Goal: Transaction & Acquisition: Purchase product/service

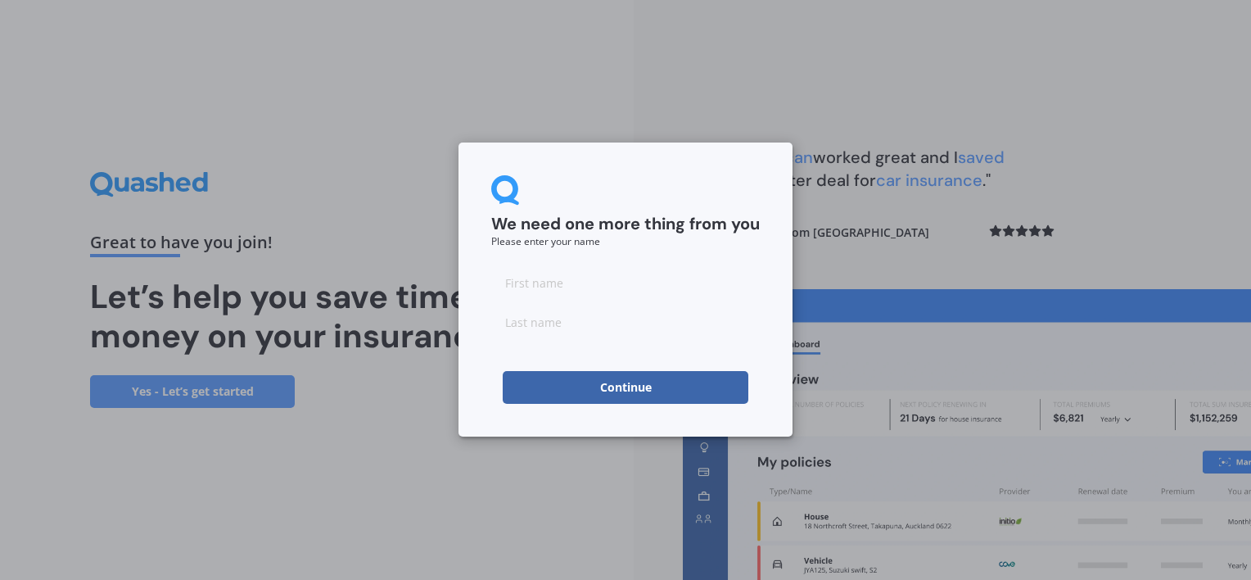
click at [545, 282] on input at bounding box center [625, 282] width 269 height 33
type input "Victoria"
type input "Kehely"
click at [569, 390] on button "Continue" at bounding box center [626, 387] width 246 height 33
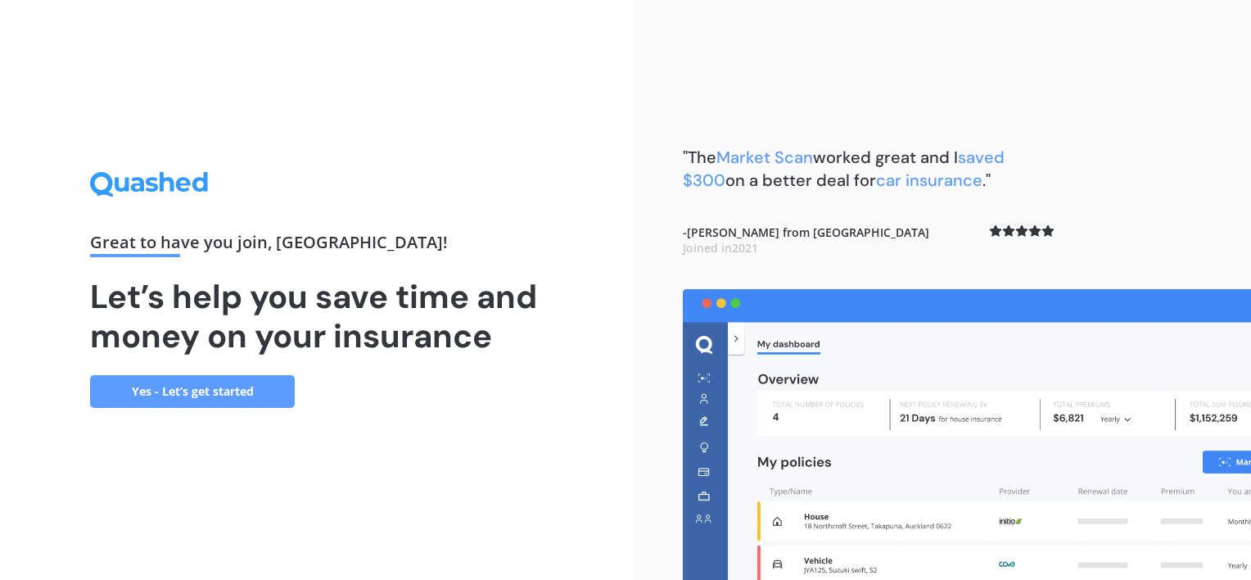
click at [215, 390] on link "Yes - Let’s get started" at bounding box center [192, 391] width 205 height 33
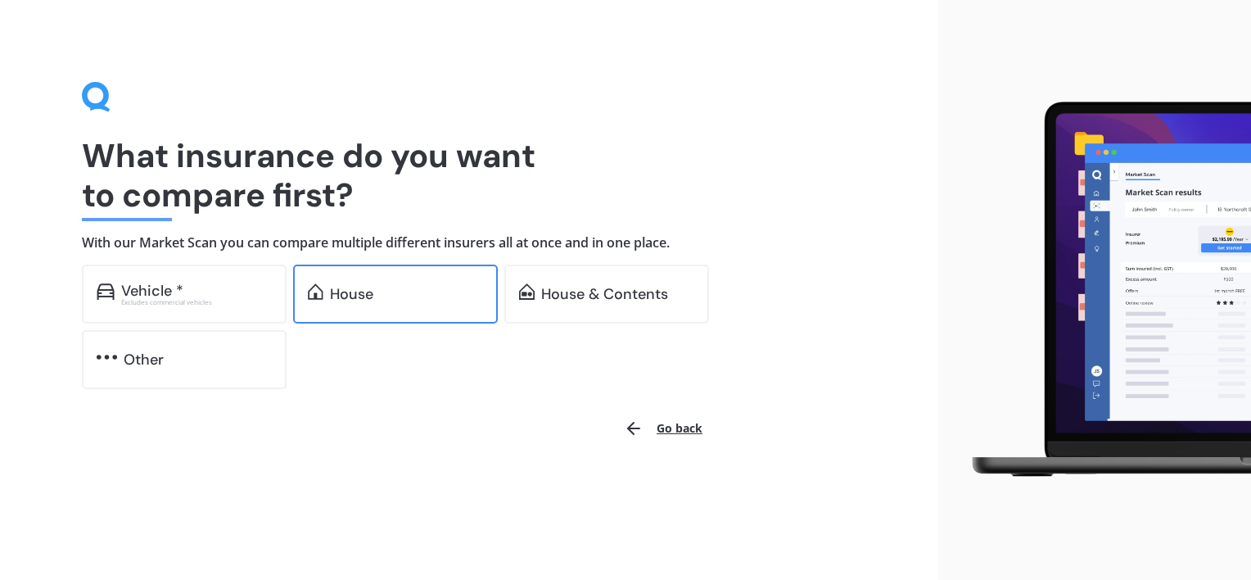
click at [426, 278] on div "House" at bounding box center [395, 293] width 205 height 59
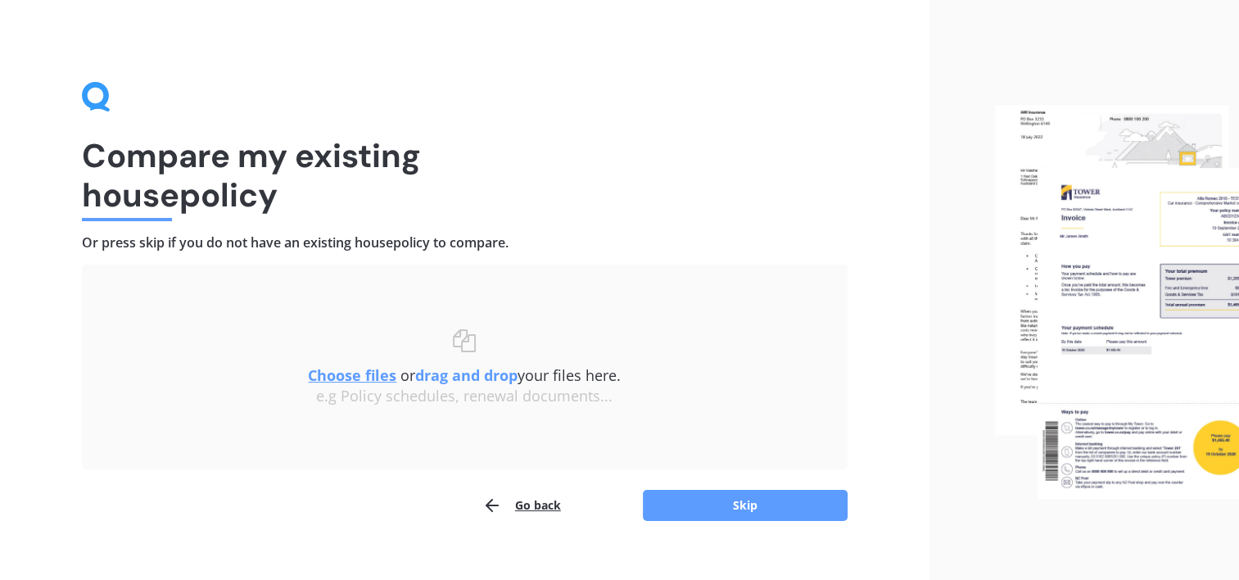
scroll to position [23, 0]
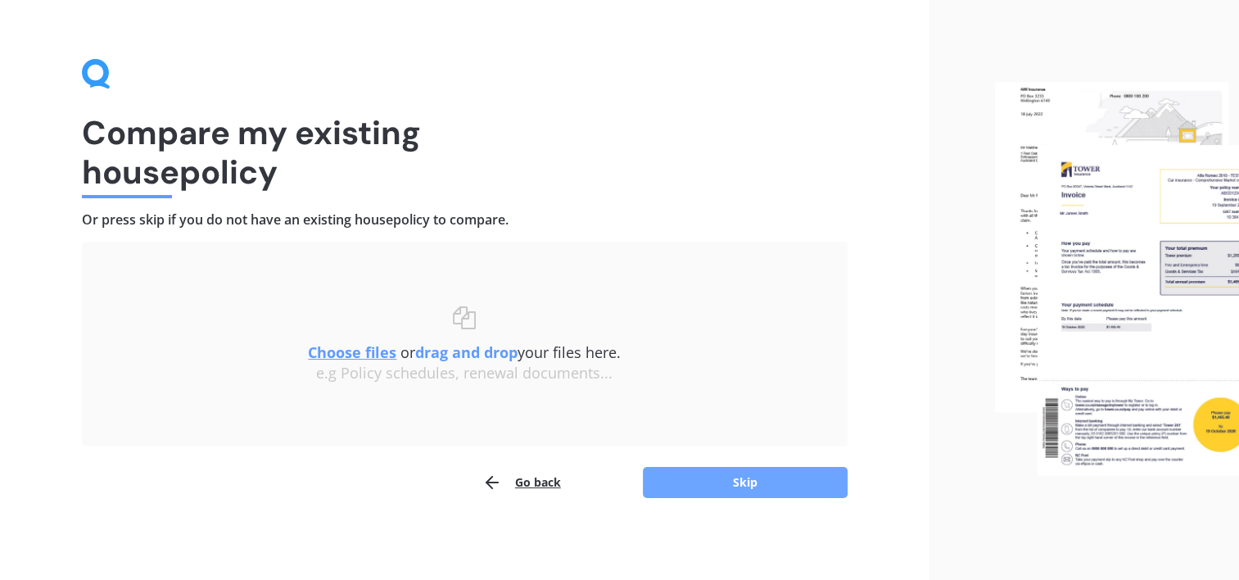
click at [750, 475] on button "Skip" at bounding box center [745, 482] width 205 height 31
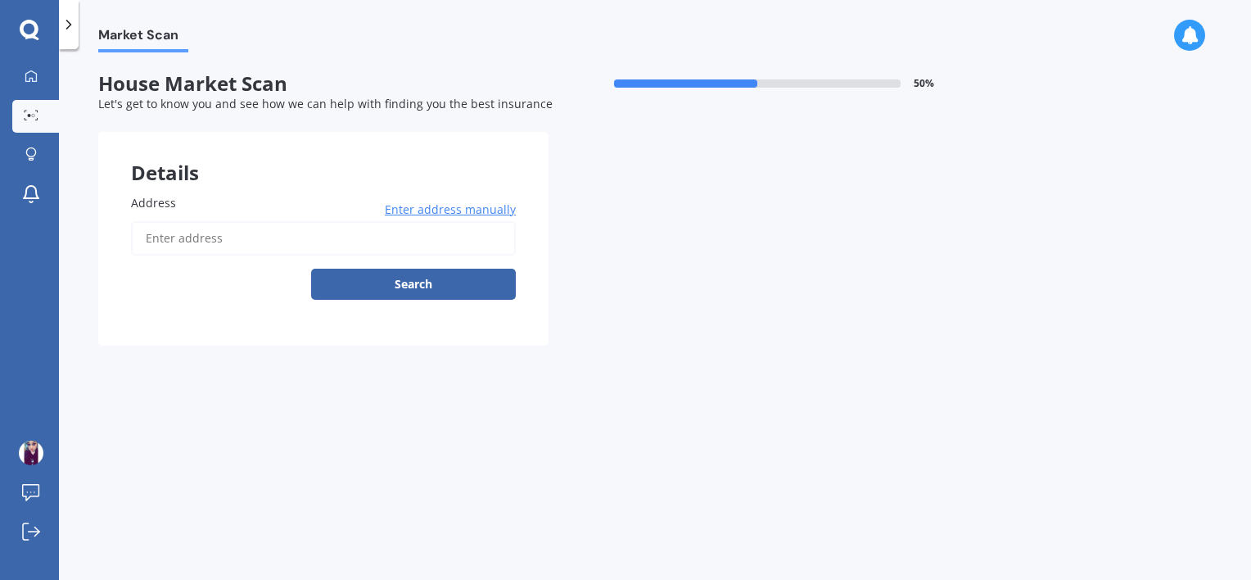
click at [281, 236] on input "Address" at bounding box center [323, 238] width 385 height 34
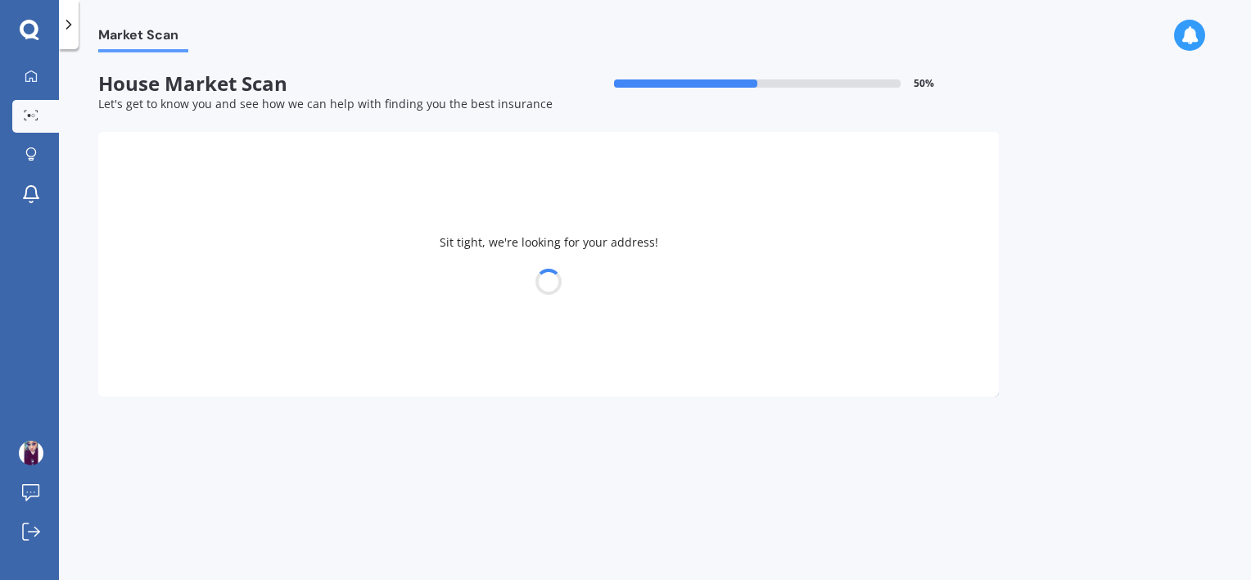
type input "[STREET_ADDRESS]"
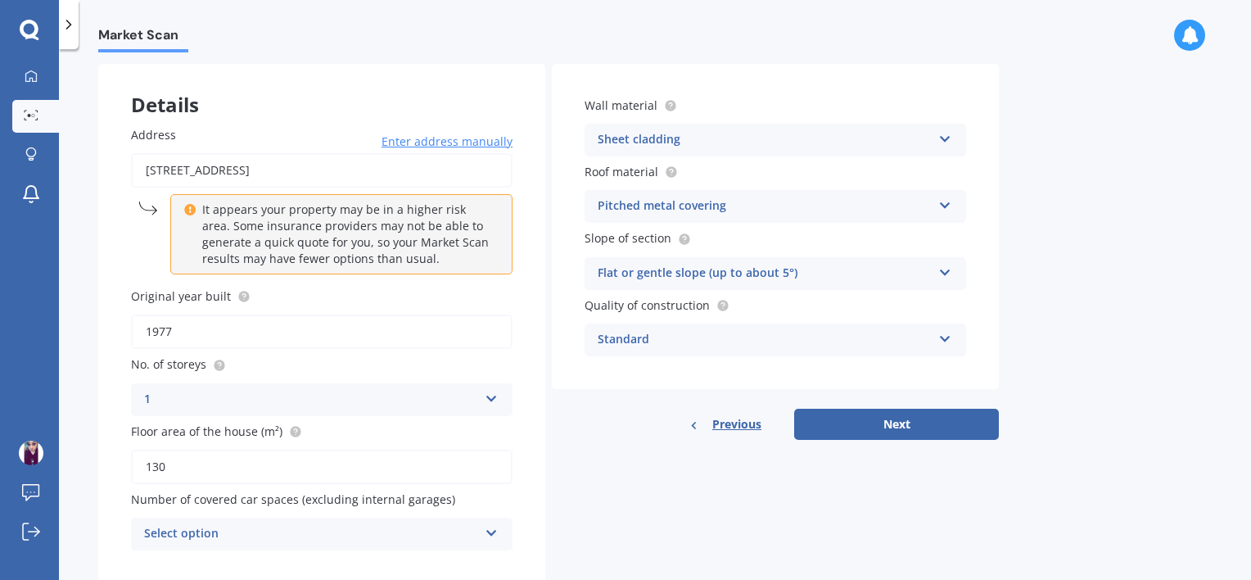
scroll to position [112, 0]
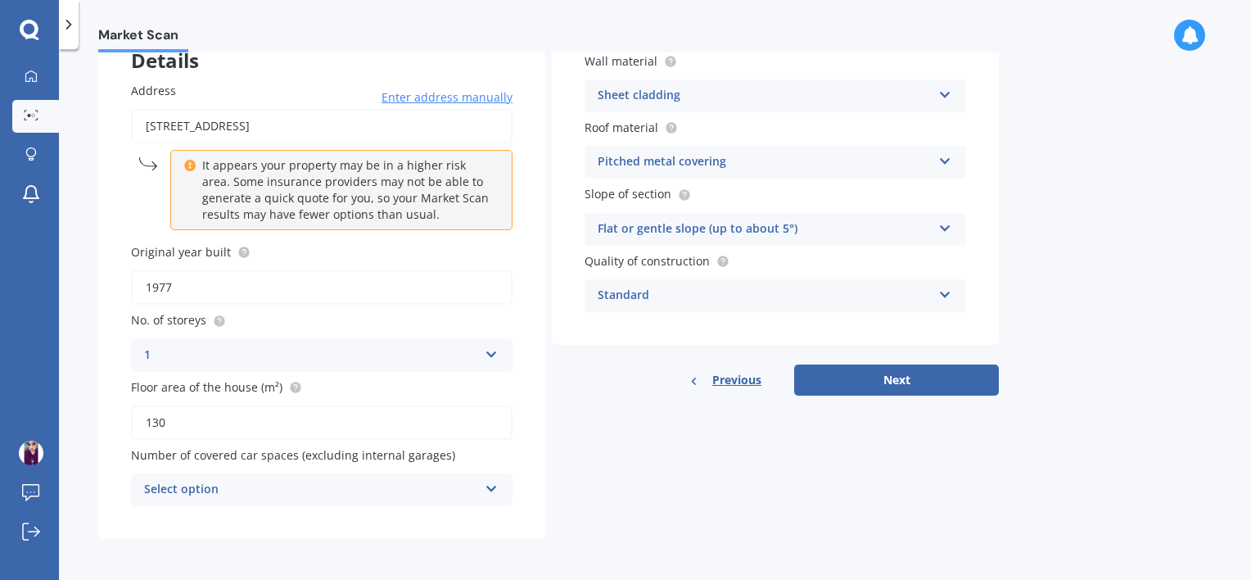
click at [424, 491] on div "Select option" at bounding box center [311, 490] width 334 height 20
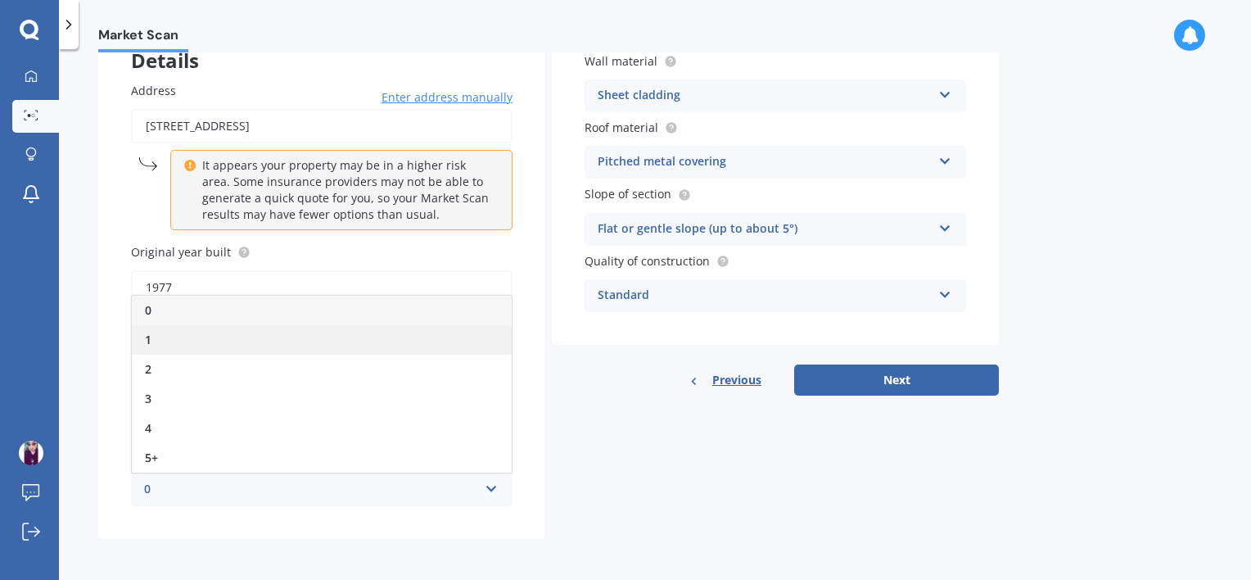
click at [436, 334] on div "1" at bounding box center [322, 339] width 380 height 29
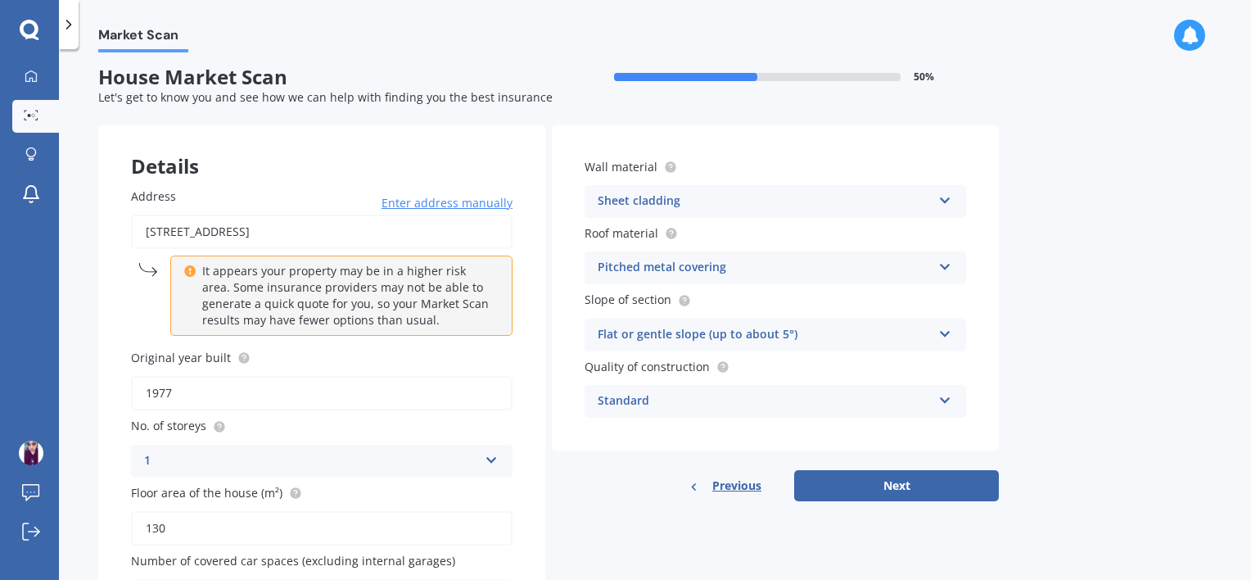
scroll to position [0, 0]
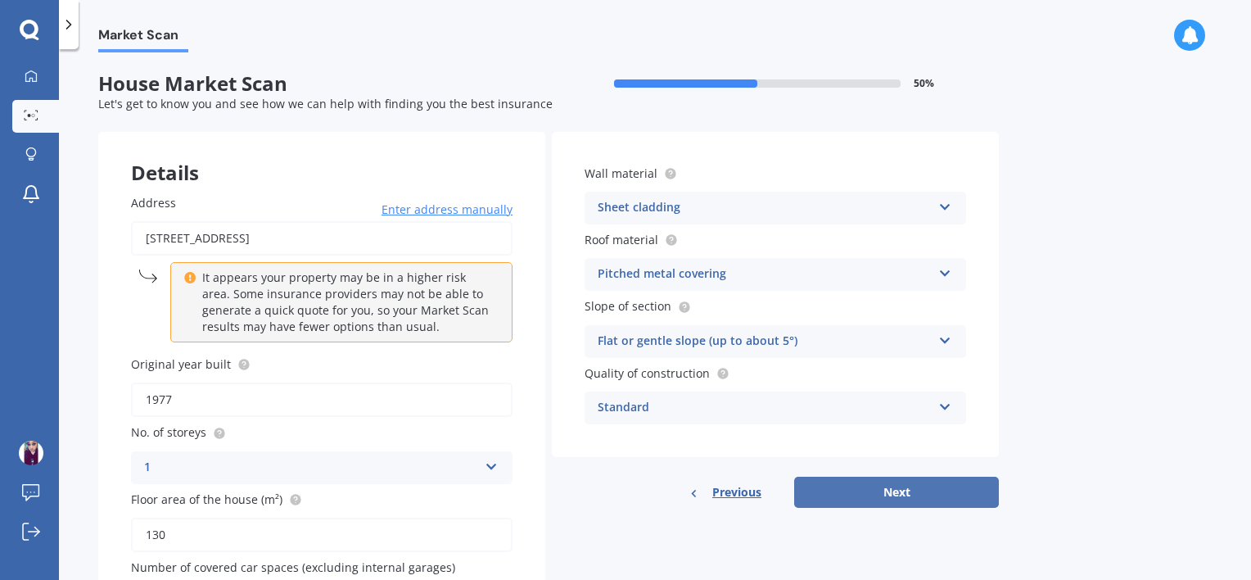
click at [888, 495] on button "Next" at bounding box center [896, 492] width 205 height 31
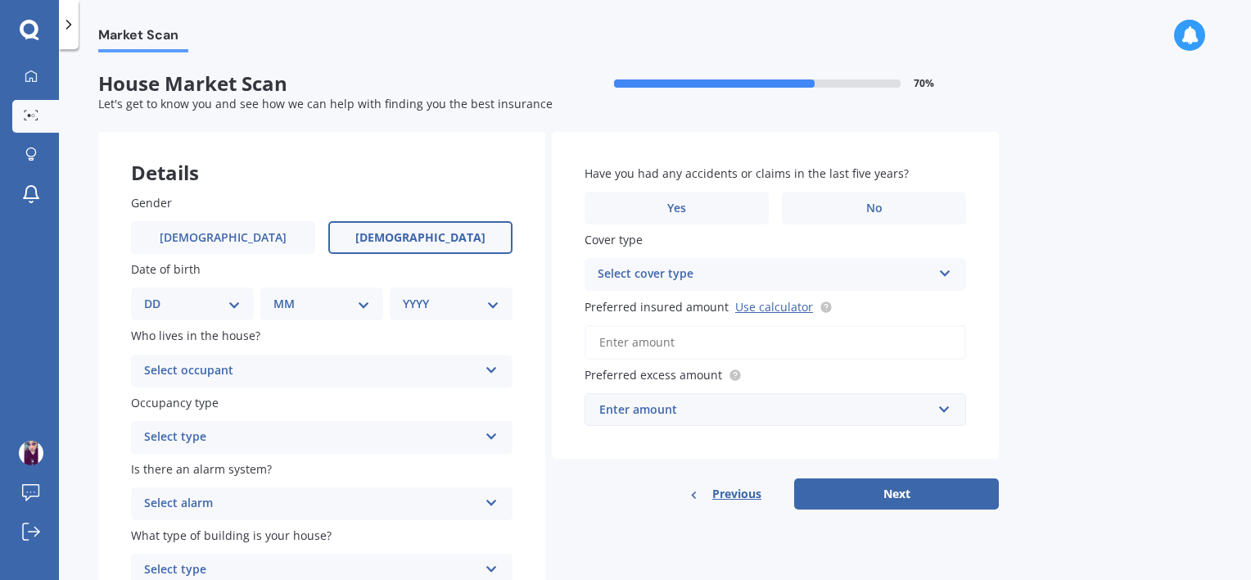
click at [465, 233] on label "[DEMOGRAPHIC_DATA]" at bounding box center [420, 237] width 184 height 33
click at [0, 0] on input "[DEMOGRAPHIC_DATA]" at bounding box center [0, 0] width 0 height 0
click at [230, 291] on div "DD 01 02 03 04 05 06 07 08 09 10 11 12 13 14 15 16 17 18 19 20 21 22 23 24 25 2…" at bounding box center [192, 303] width 123 height 33
click at [233, 306] on select "DD 01 02 03 04 05 06 07 08 09 10 11 12 13 14 15 16 17 18 19 20 21 22 23 24 25 2…" at bounding box center [192, 304] width 97 height 18
select select "10"
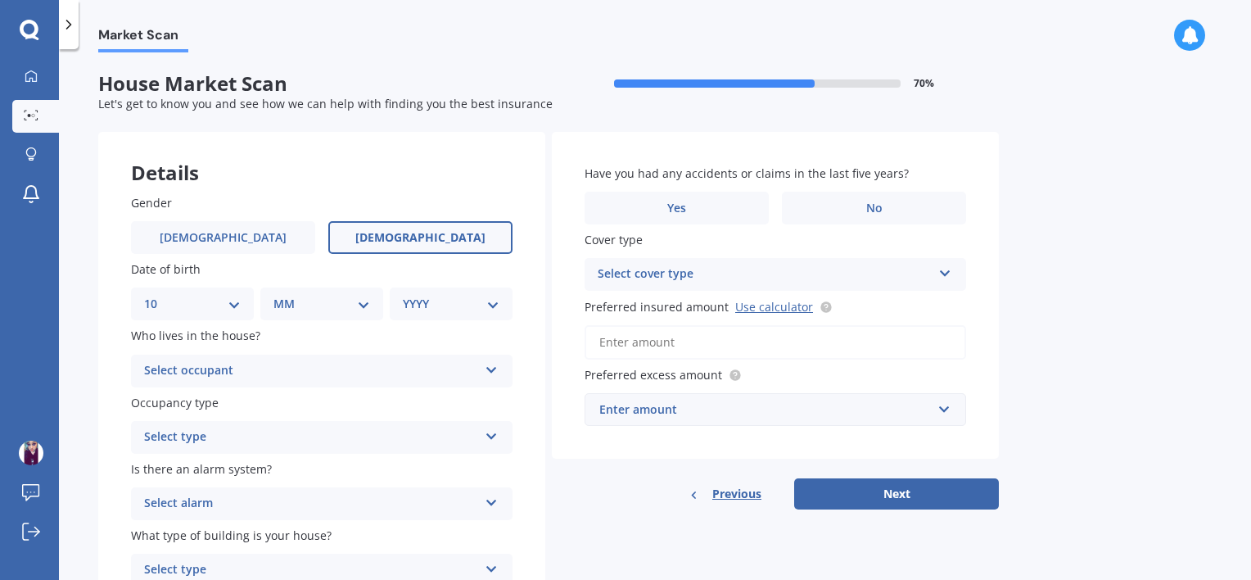
click at [157, 295] on select "DD 01 02 03 04 05 06 07 08 09 10 11 12 13 14 15 16 17 18 19 20 21 22 23 24 25 2…" at bounding box center [192, 304] width 97 height 18
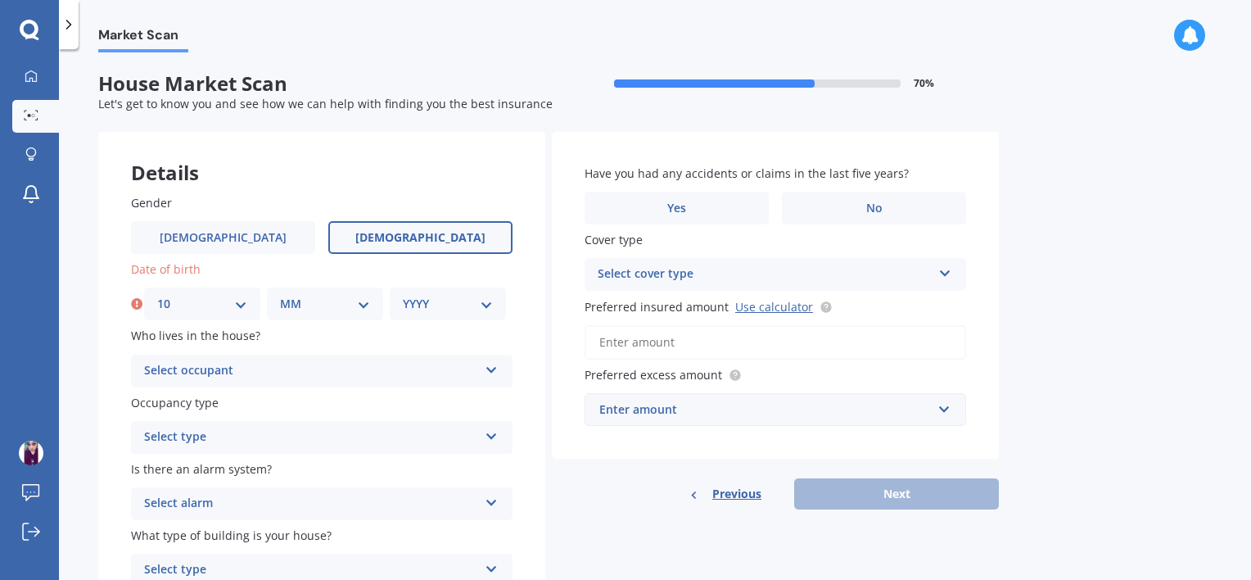
click at [314, 305] on select "MM 01 02 03 04 05 06 07 08 09 10 11 12" at bounding box center [325, 304] width 90 height 18
select select "10"
click at [280, 295] on select "MM 01 02 03 04 05 06 07 08 09 10 11 12" at bounding box center [325, 304] width 90 height 18
click at [442, 311] on select "YYYY 2009 2008 2007 2006 2005 2004 2003 2002 2001 2000 1999 1998 1997 1996 1995…" at bounding box center [448, 304] width 90 height 18
select select "1993"
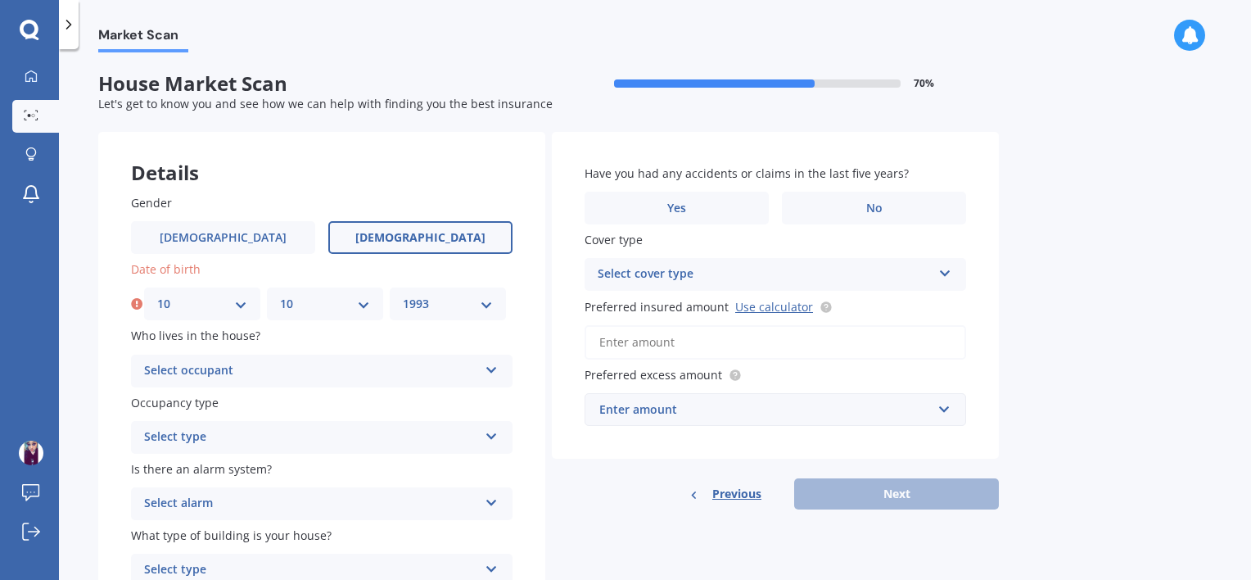
click at [403, 295] on select "YYYY 2009 2008 2007 2006 2005 2004 2003 2002 2001 2000 1999 1998 1997 1996 1995…" at bounding box center [448, 304] width 90 height 18
click at [353, 346] on div "Who lives in the house? Select occupant Owner Owner + Boarder" at bounding box center [322, 357] width 382 height 60
click at [346, 356] on div "Select occupant Owner Owner + Boarder" at bounding box center [322, 371] width 382 height 33
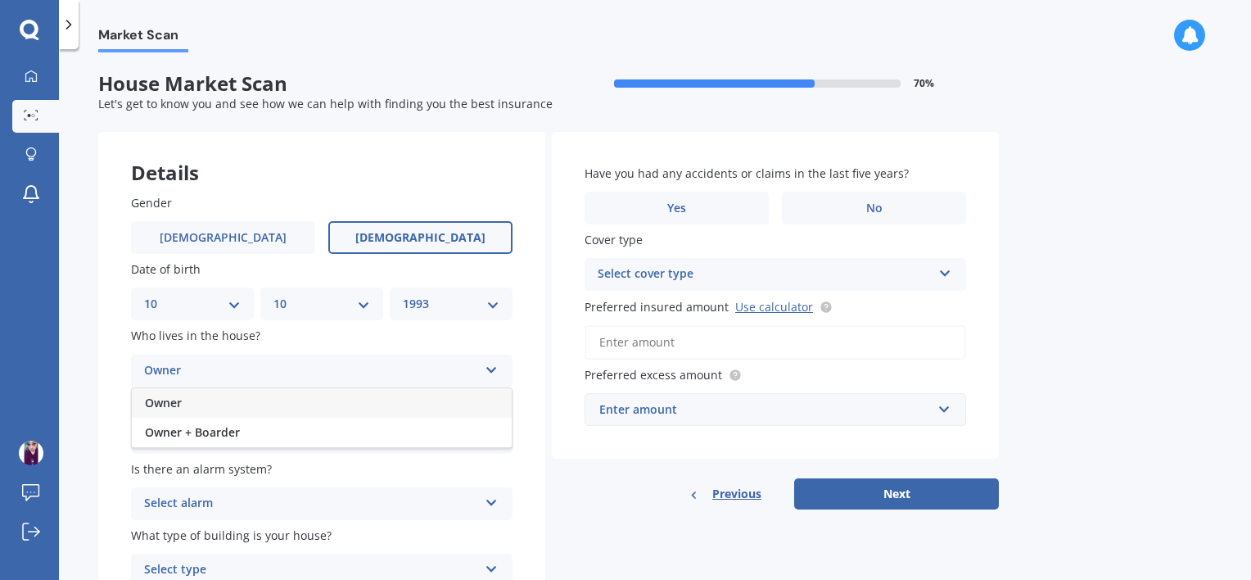
click at [314, 404] on div "Owner" at bounding box center [322, 402] width 380 height 29
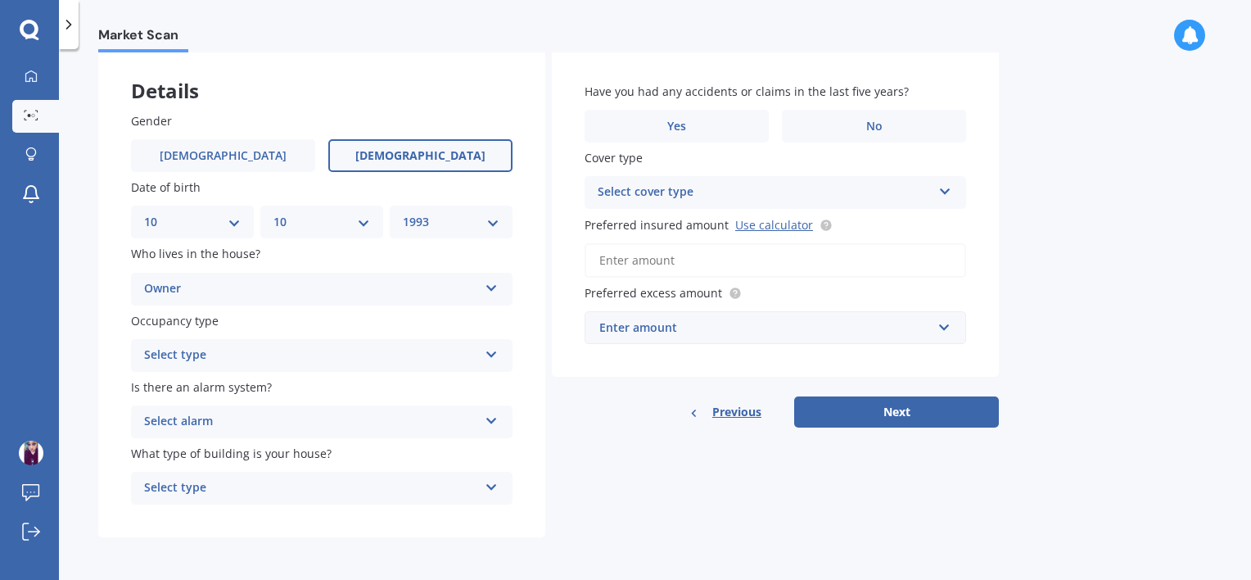
click at [290, 357] on div "Select type" at bounding box center [311, 356] width 334 height 20
click at [278, 385] on div "Permanent" at bounding box center [322, 387] width 380 height 29
click at [273, 412] on div "Select alarm" at bounding box center [311, 422] width 334 height 20
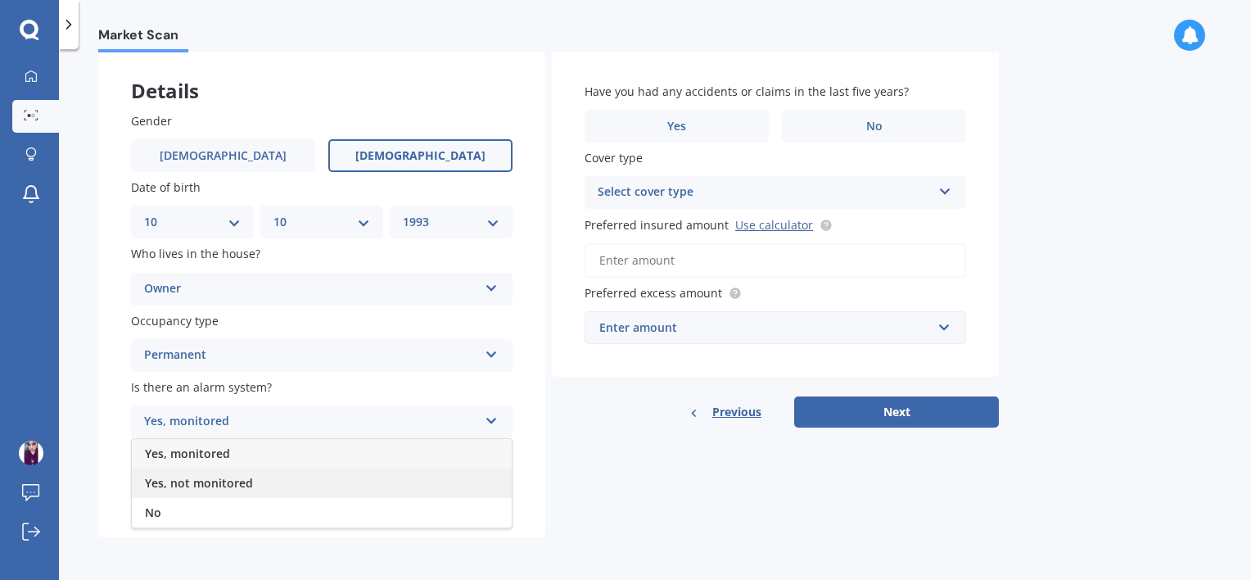
click at [254, 484] on div "Yes, not monitored" at bounding box center [322, 482] width 380 height 29
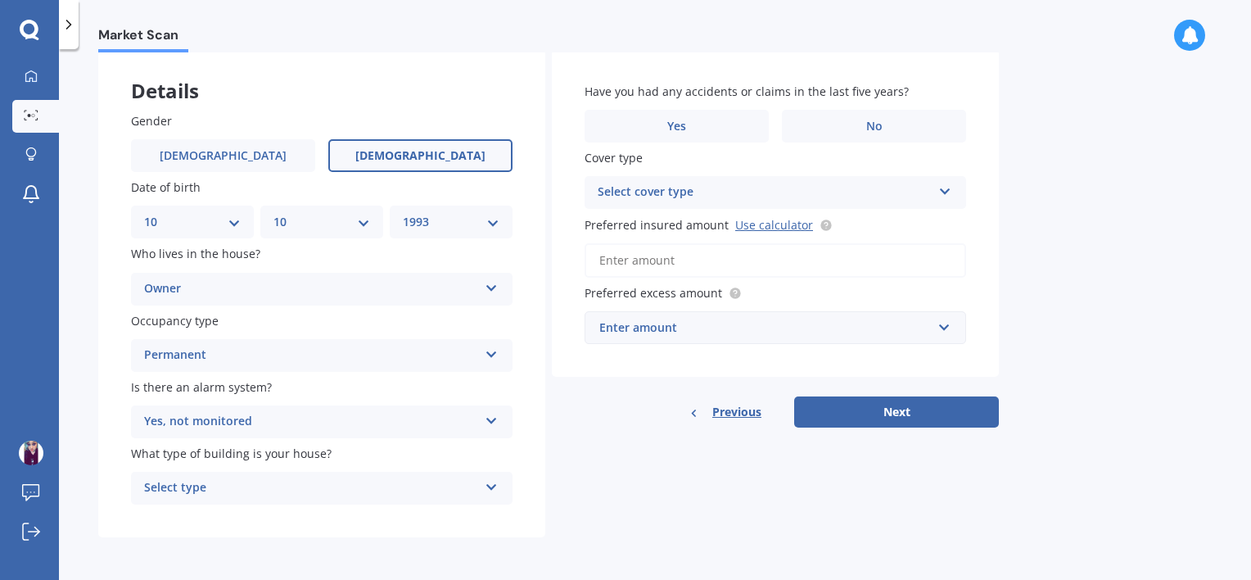
click at [259, 481] on div "Select type" at bounding box center [311, 488] width 334 height 20
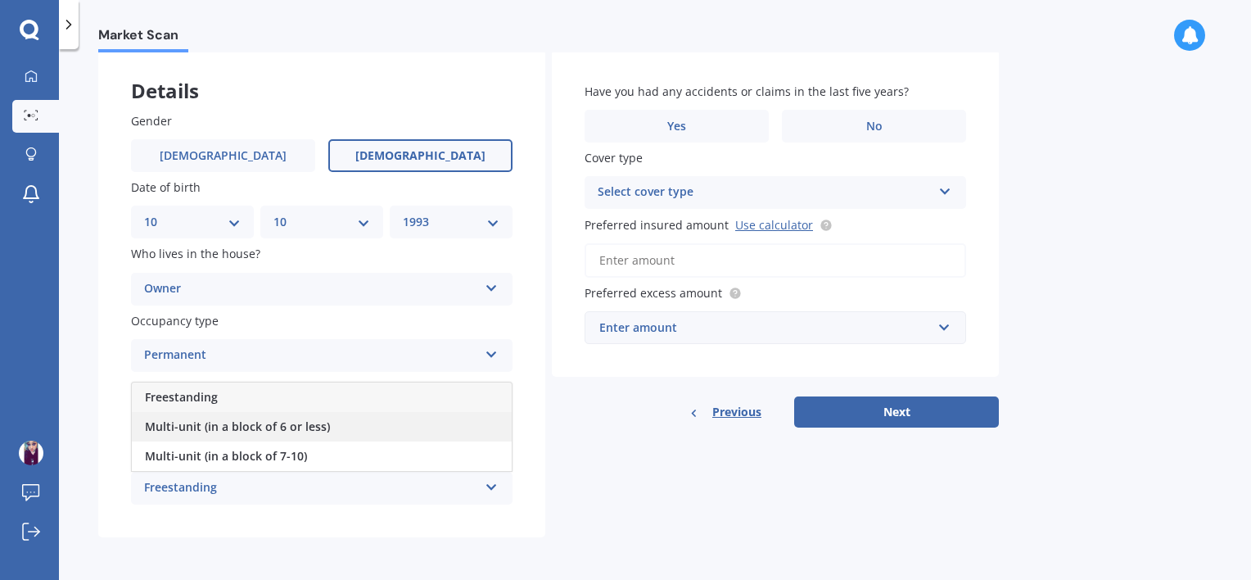
click at [278, 426] on span "Multi-unit (in a block of 6 or less)" at bounding box center [237, 426] width 185 height 16
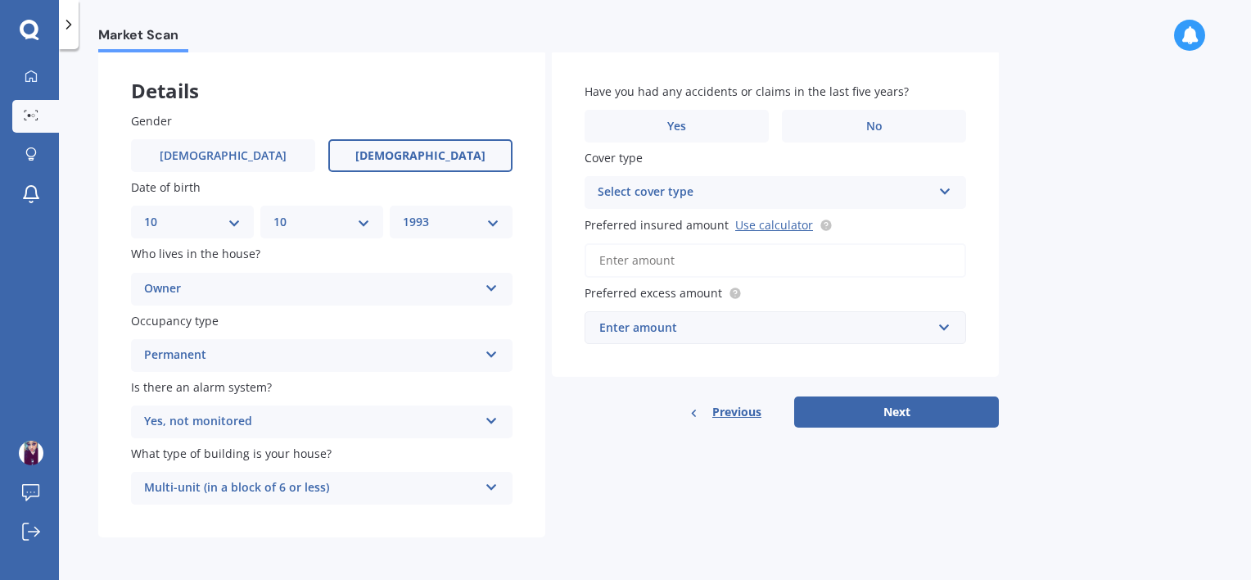
scroll to position [16, 0]
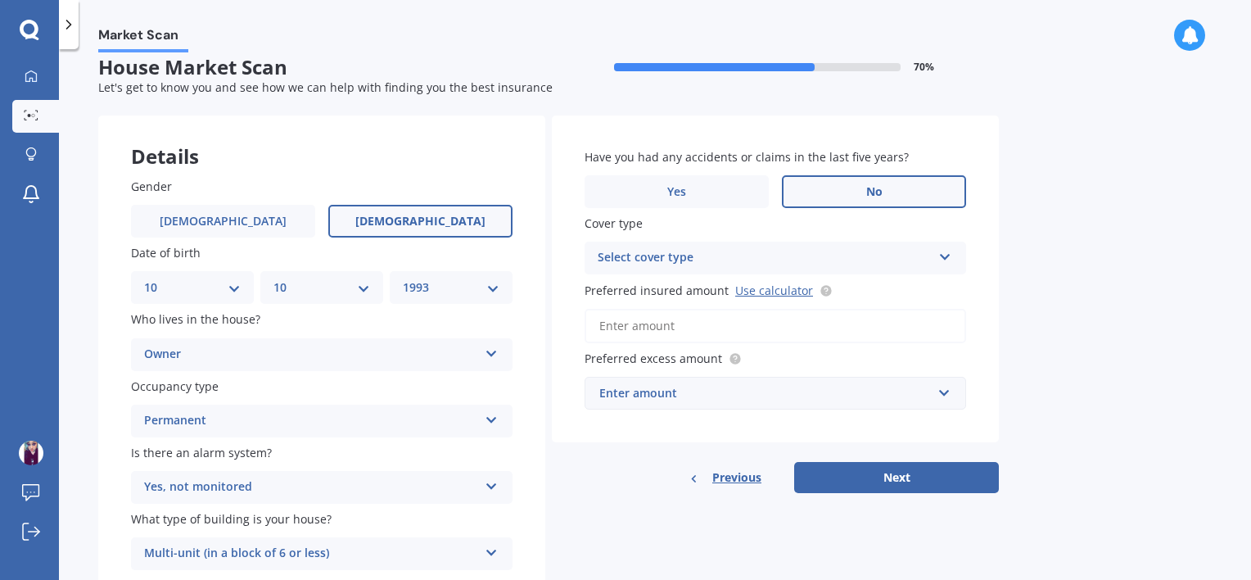
click at [838, 184] on label "No" at bounding box center [874, 191] width 184 height 33
click at [0, 0] on input "No" at bounding box center [0, 0] width 0 height 0
click at [793, 259] on div "Select cover type" at bounding box center [765, 258] width 334 height 20
click at [778, 286] on div "High" at bounding box center [775, 289] width 380 height 29
click at [770, 291] on link "Use calculator" at bounding box center [774, 290] width 78 height 16
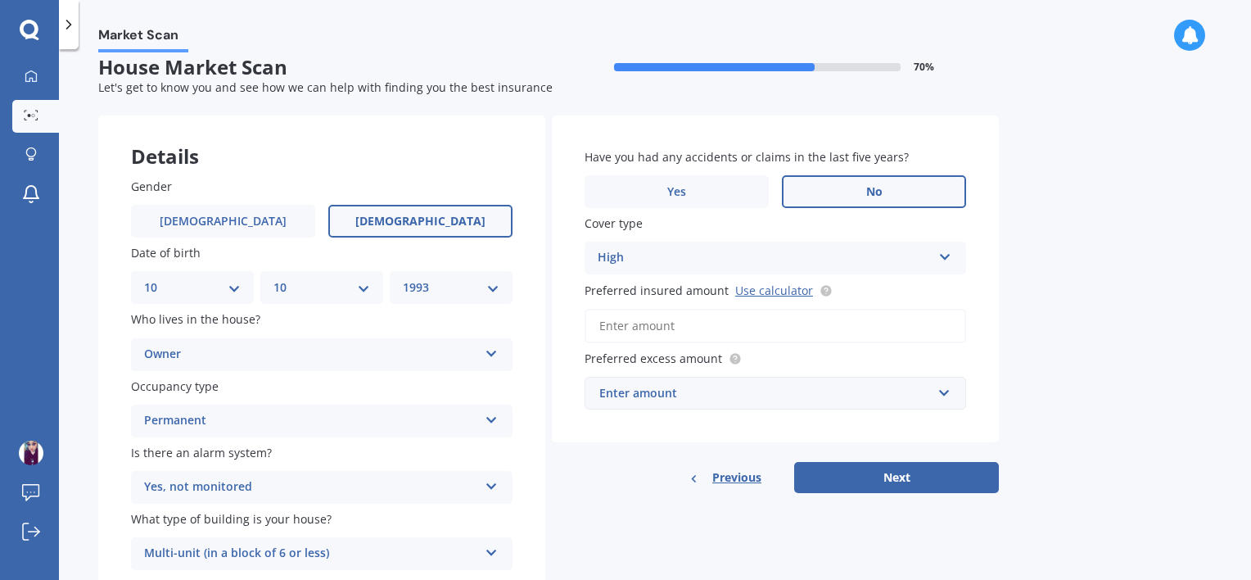
click at [701, 311] on input "Preferred insured amount Use calculator" at bounding box center [776, 326] width 382 height 34
paste input "$445,448"
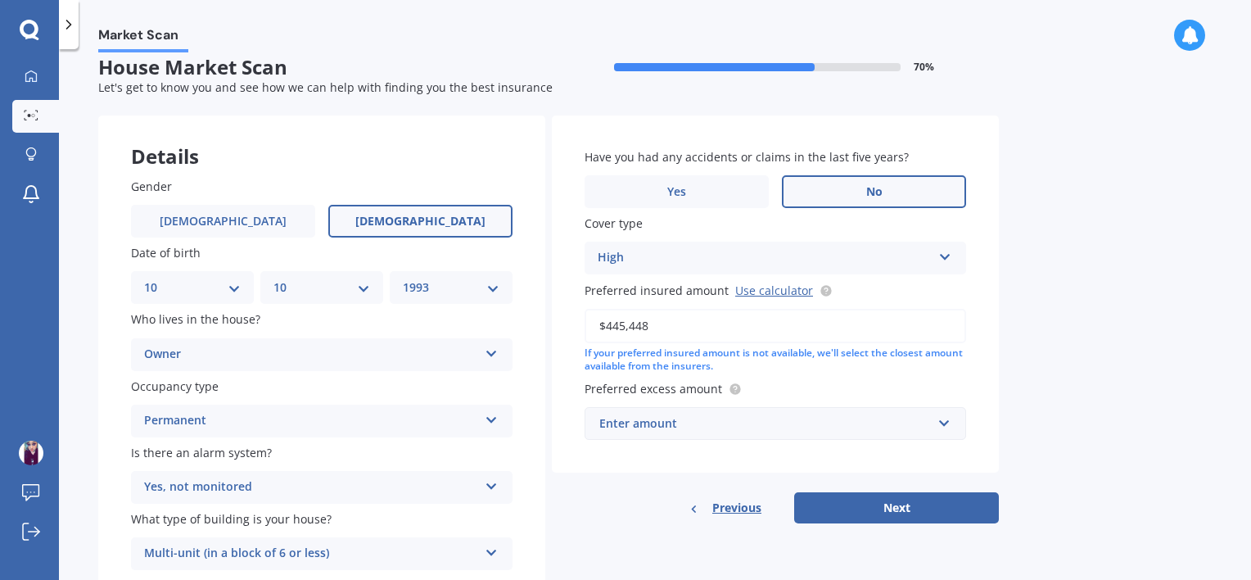
type input "$445,448"
click at [748, 414] on div "Enter amount" at bounding box center [765, 423] width 332 height 18
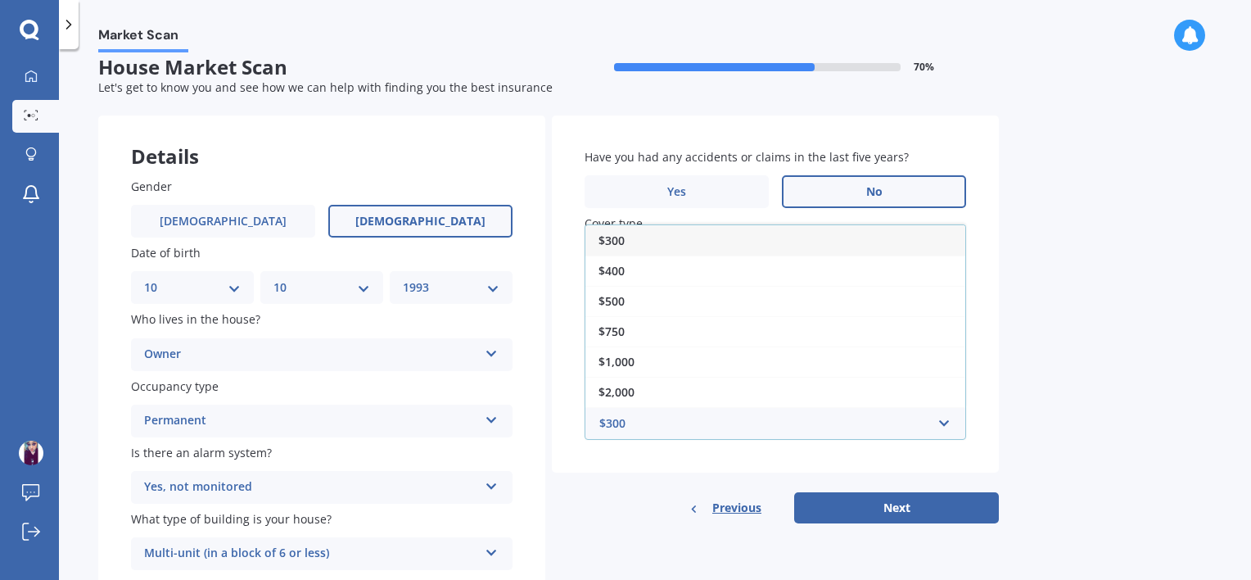
click at [802, 241] on div "$300" at bounding box center [775, 240] width 380 height 30
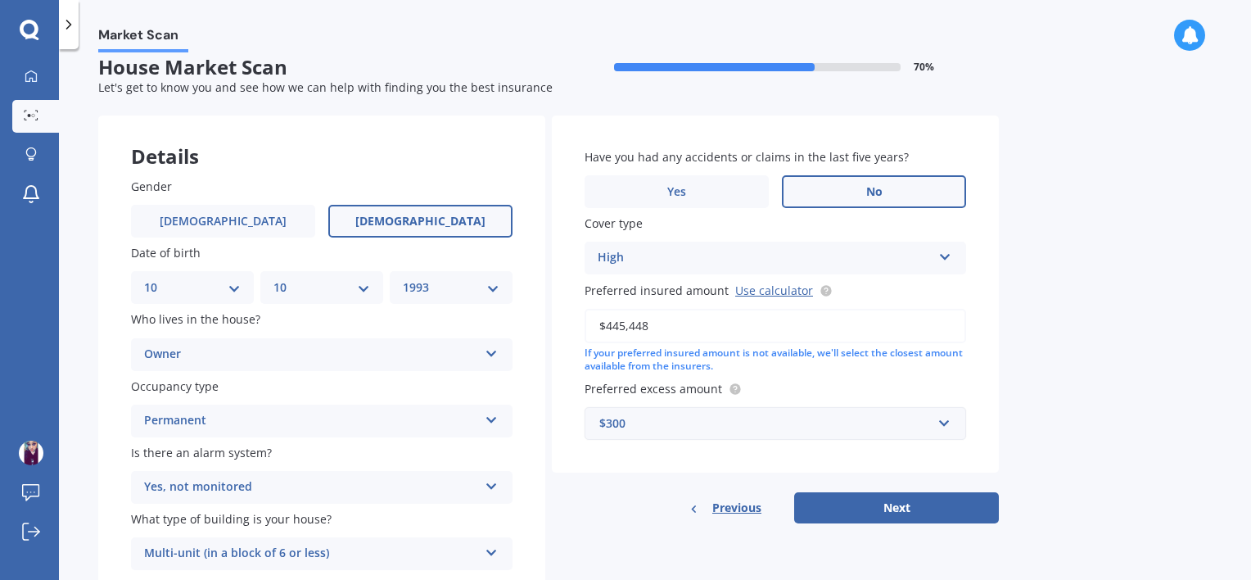
click at [730, 427] on div "$300" at bounding box center [765, 423] width 332 height 18
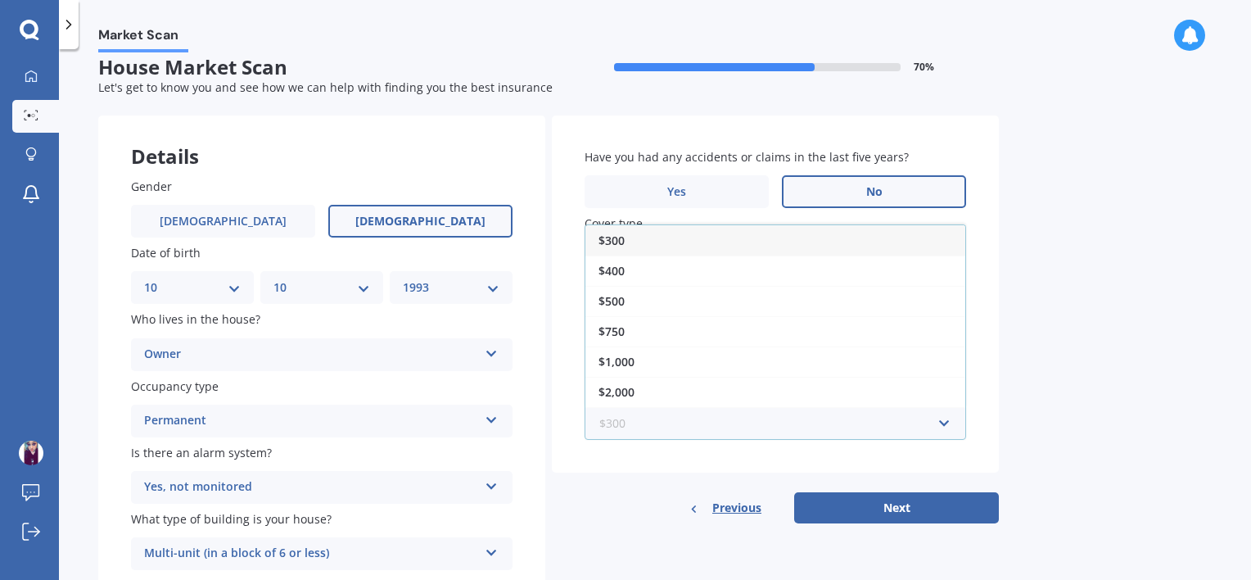
click at [734, 426] on input "text" at bounding box center [769, 423] width 367 height 31
click at [804, 300] on div "$500" at bounding box center [775, 301] width 380 height 30
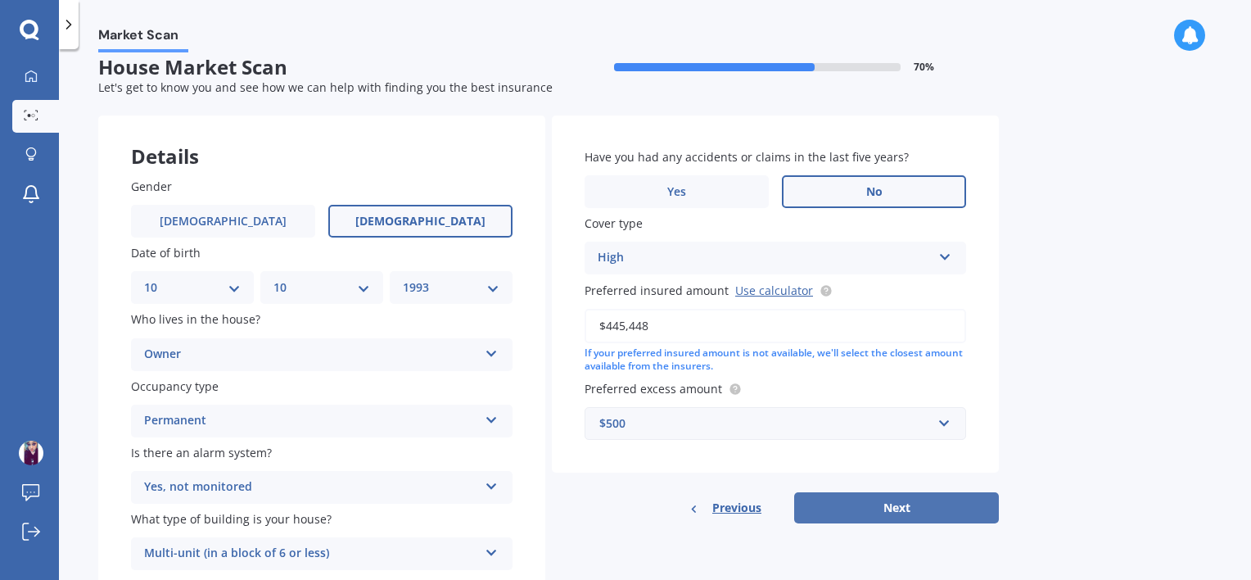
click at [894, 508] on button "Next" at bounding box center [896, 507] width 205 height 31
select select "10"
select select "1993"
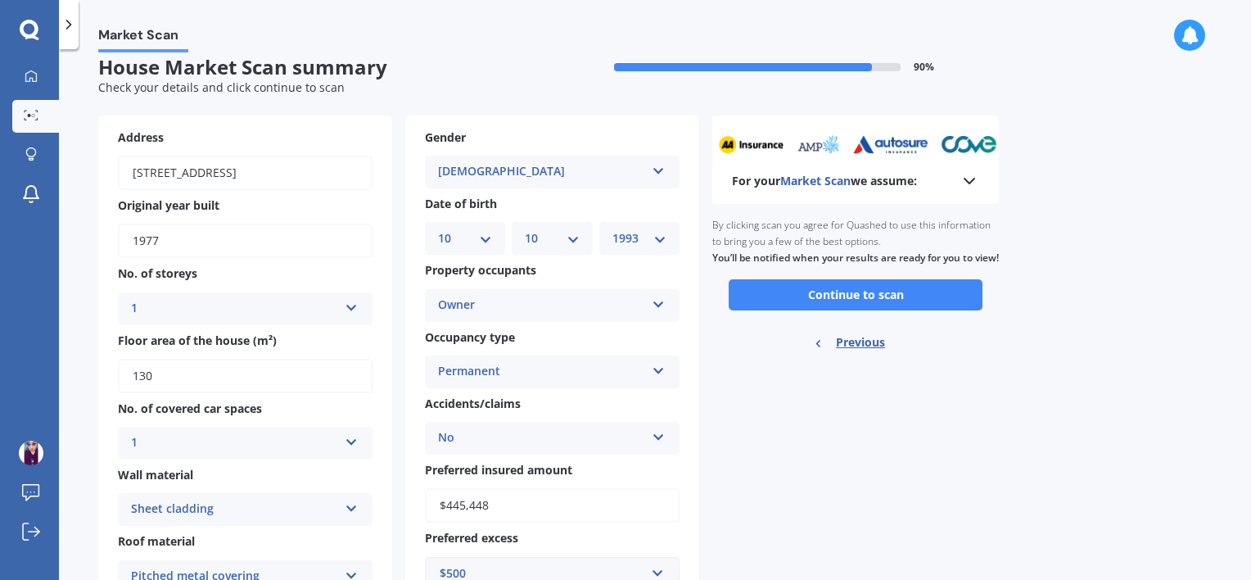
scroll to position [0, 0]
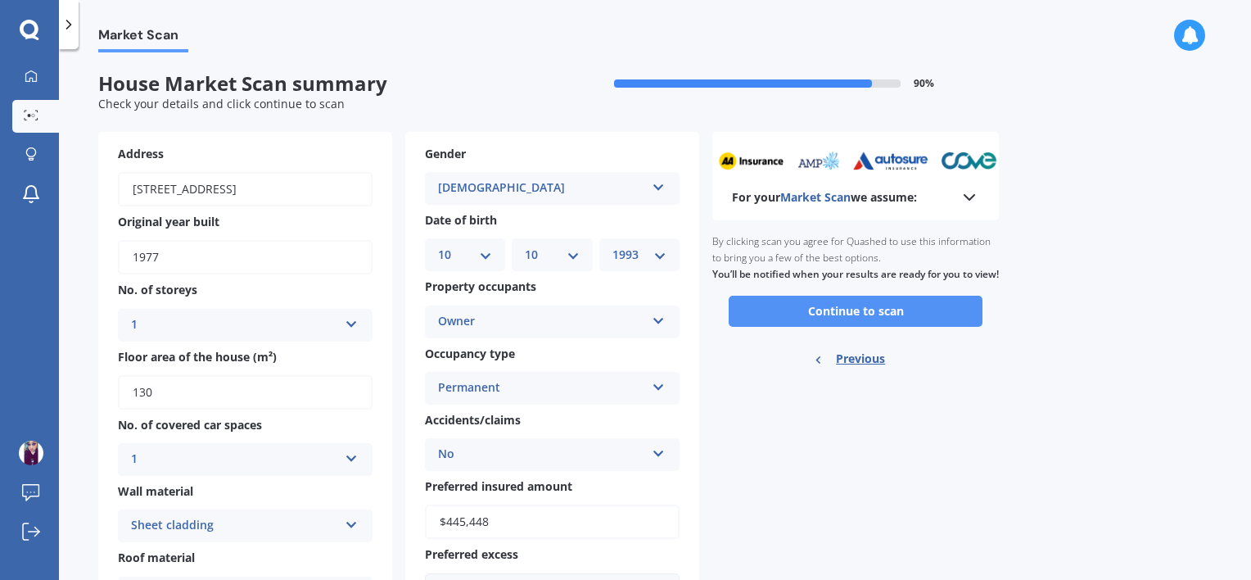
click at [908, 327] on button "Continue to scan" at bounding box center [856, 311] width 254 height 31
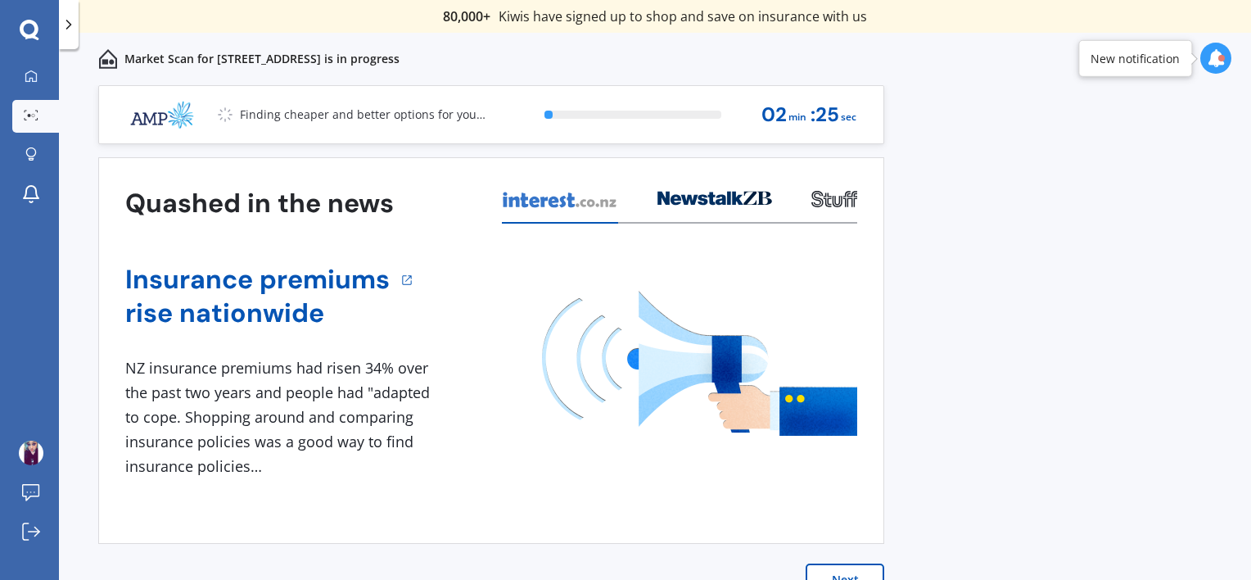
scroll to position [13, 0]
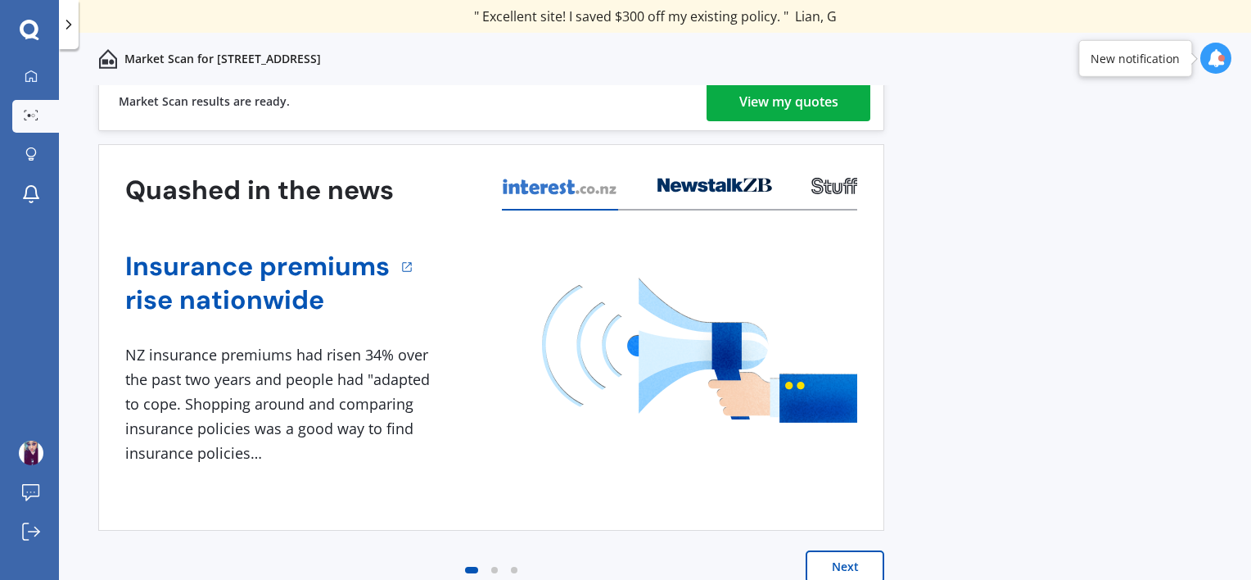
click at [803, 109] on div "View my quotes" at bounding box center [788, 101] width 99 height 39
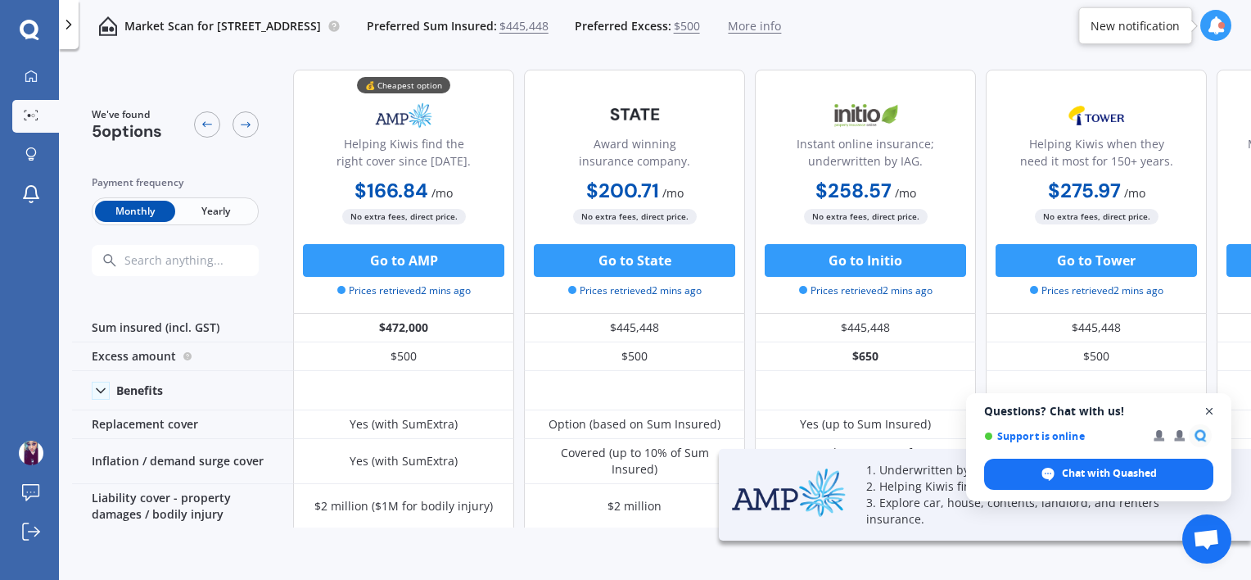
click at [1208, 409] on span "Close chat" at bounding box center [1209, 411] width 20 height 20
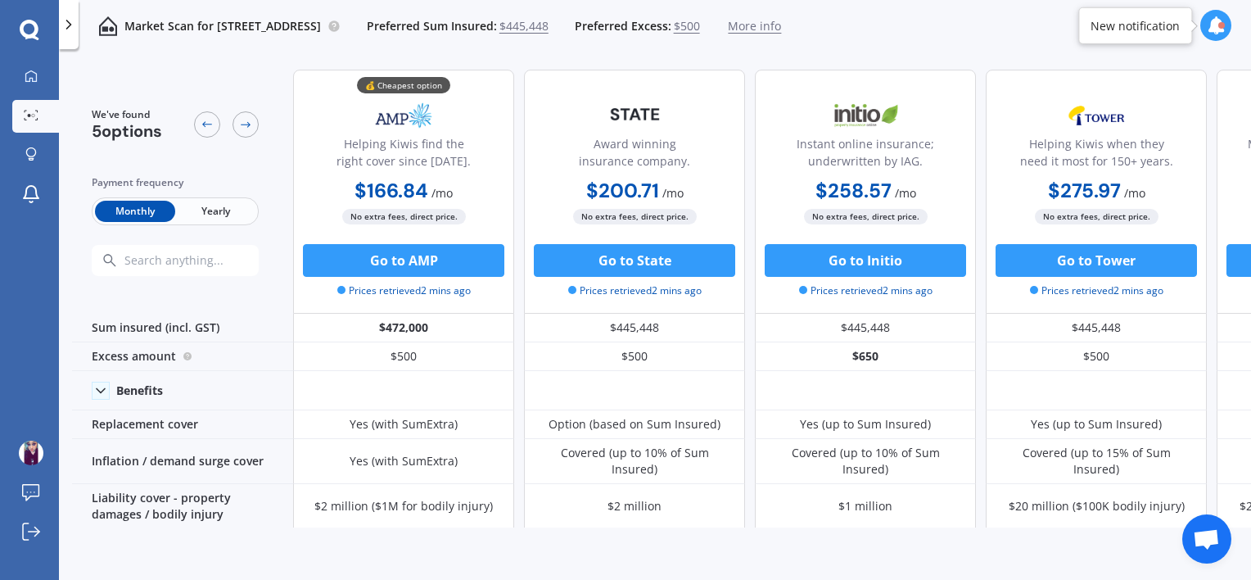
click at [197, 215] on span "Yearly" at bounding box center [215, 211] width 80 height 21
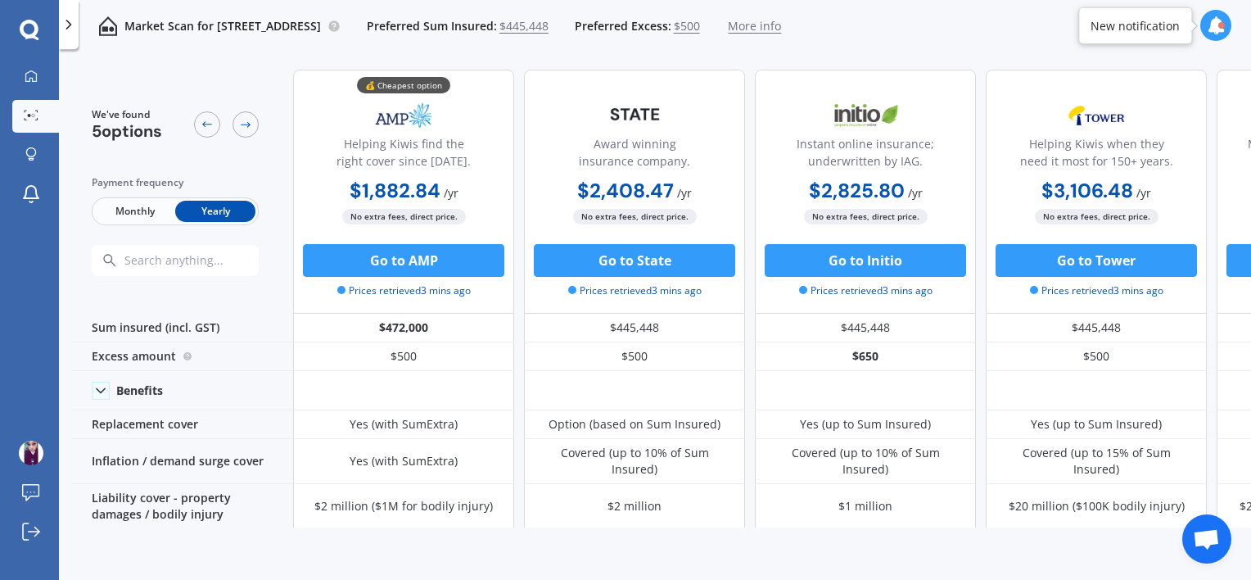
click at [124, 210] on span "Monthly" at bounding box center [135, 211] width 80 height 21
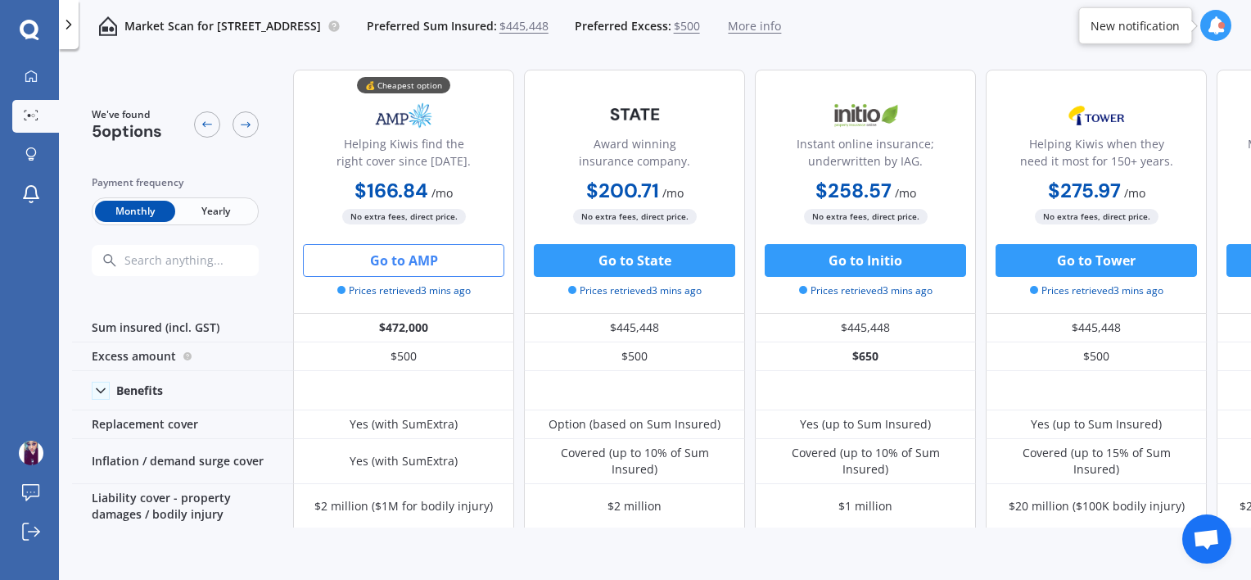
click at [428, 268] on button "Go to AMP" at bounding box center [403, 260] width 201 height 33
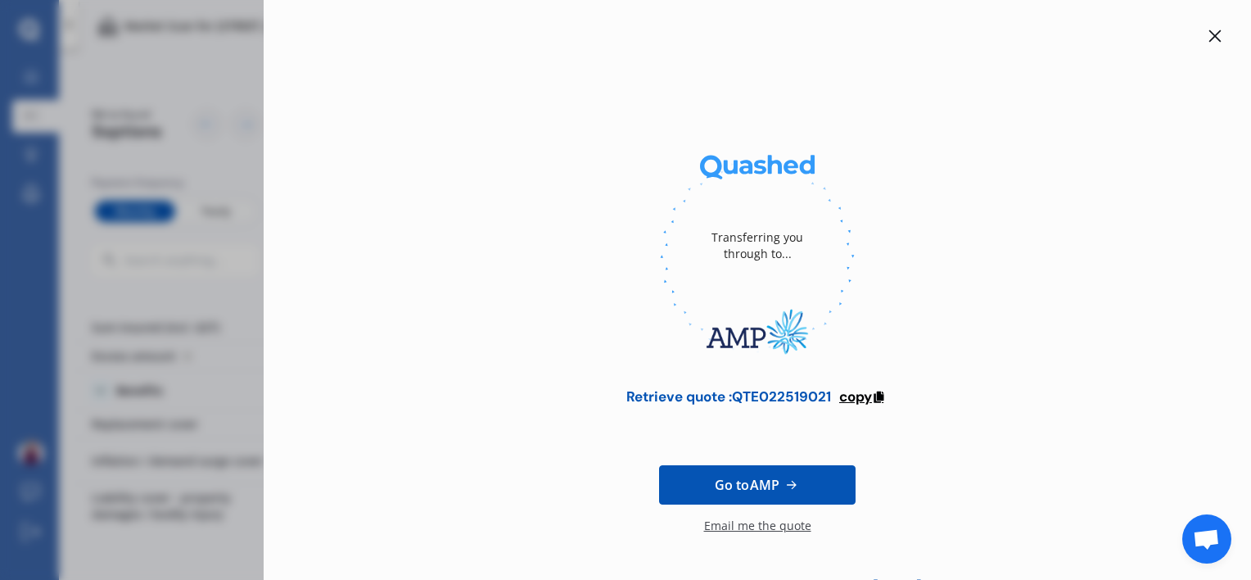
click at [865, 392] on span "copy" at bounding box center [855, 396] width 33 height 18
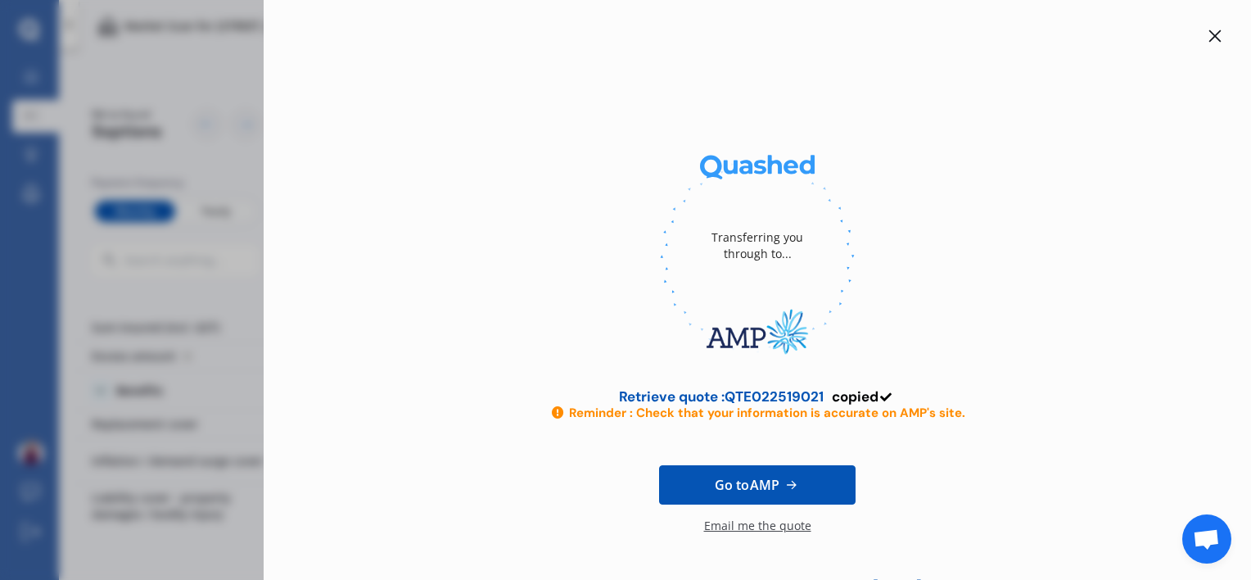
click at [1208, 32] on icon at bounding box center [1214, 35] width 13 height 13
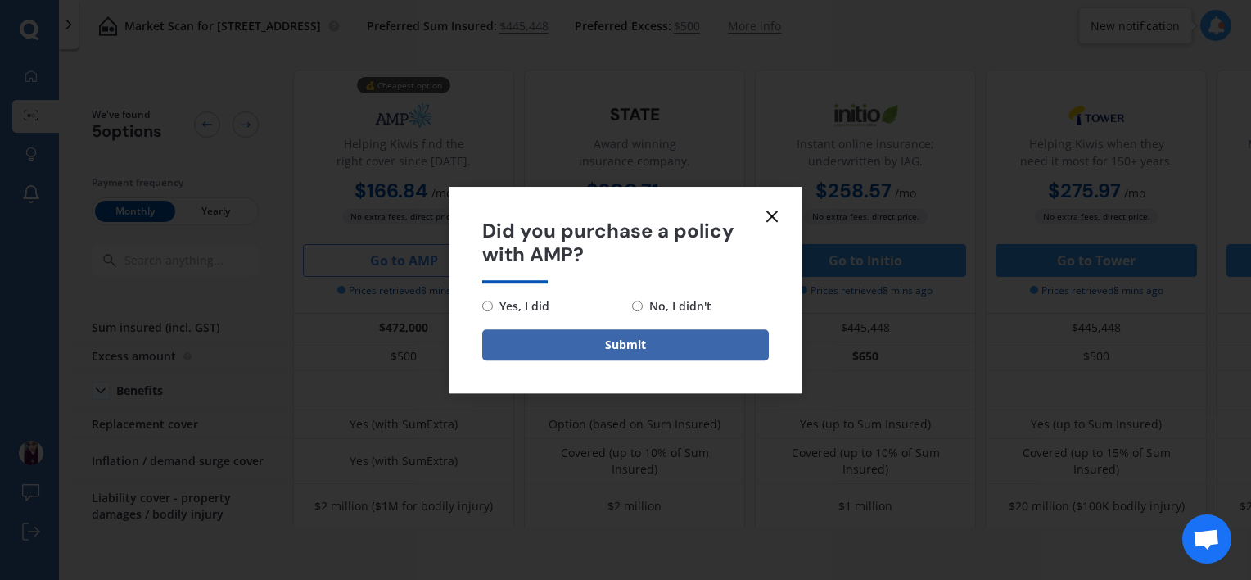
click at [653, 300] on span "No, I didn't" at bounding box center [677, 306] width 69 height 20
click at [643, 300] on input "No, I didn't" at bounding box center [637, 305] width 11 height 11
radio input "true"
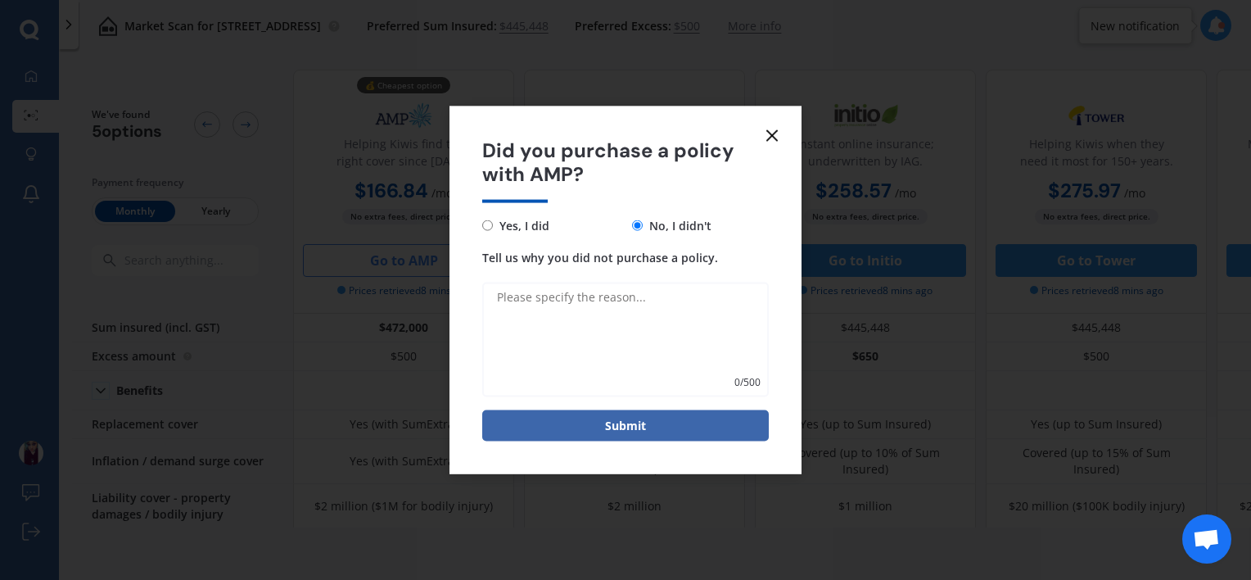
click at [770, 144] on icon at bounding box center [772, 136] width 20 height 20
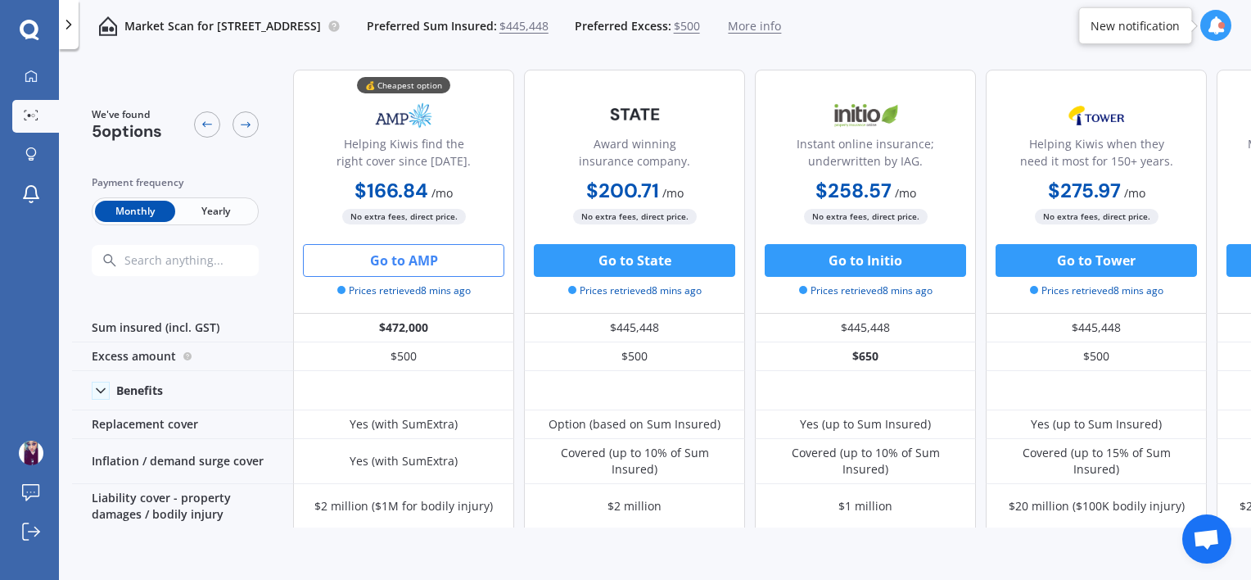
click at [235, 222] on div "Monthly Yearly" at bounding box center [175, 211] width 167 height 28
click at [220, 206] on span "Yearly" at bounding box center [215, 211] width 80 height 21
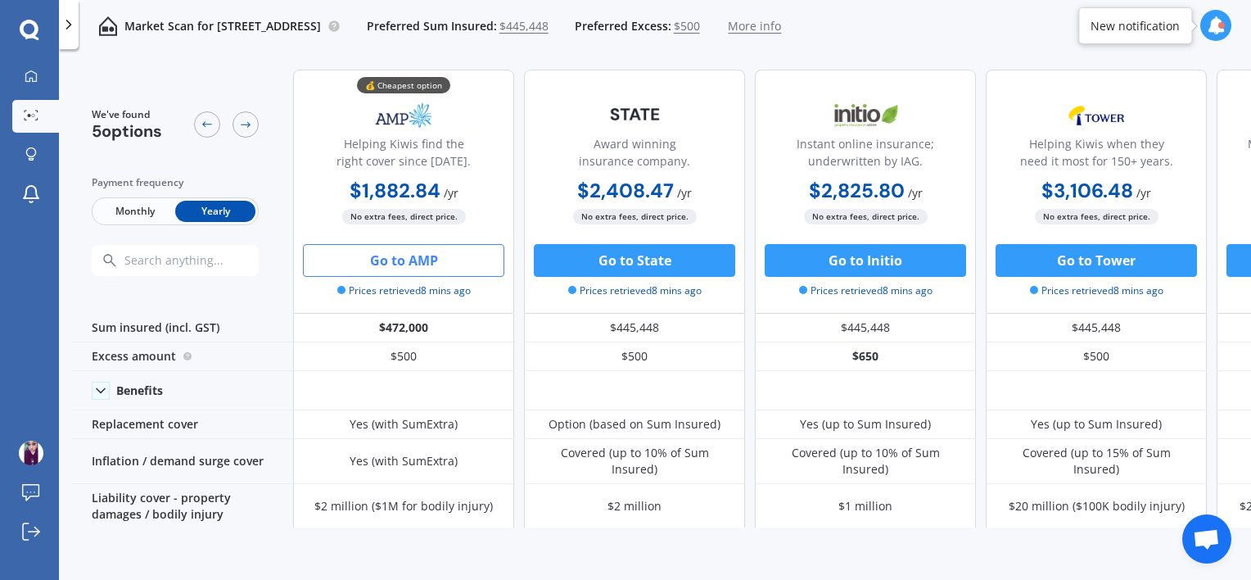
click at [131, 206] on span "Monthly" at bounding box center [135, 211] width 80 height 21
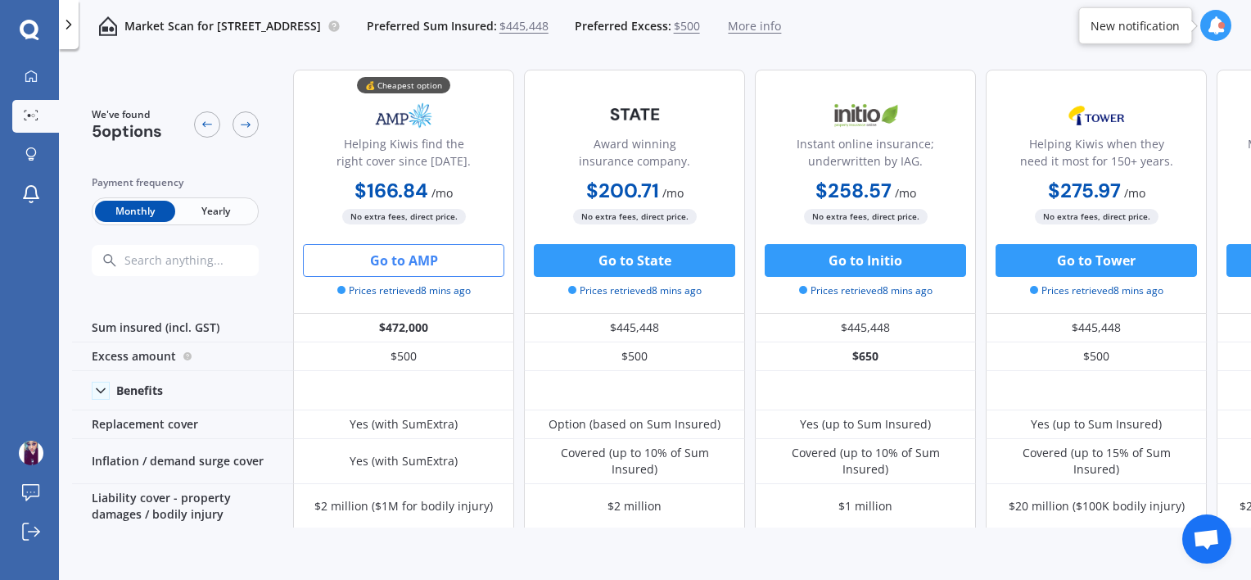
click at [395, 267] on button "Go to AMP" at bounding box center [403, 260] width 201 height 33
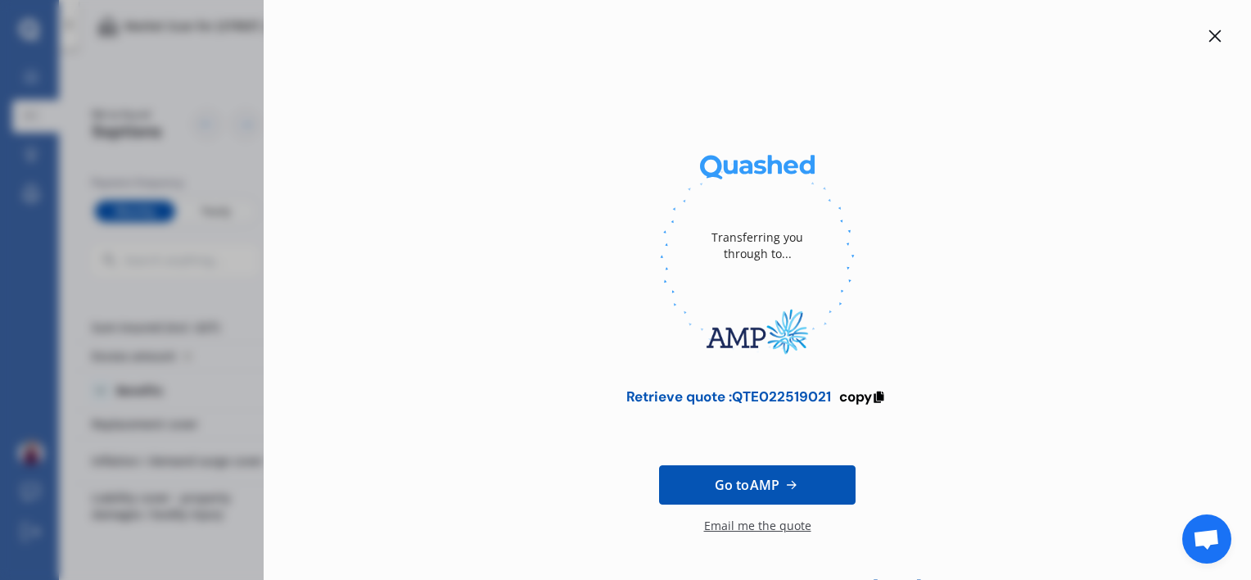
click at [1208, 28] on div at bounding box center [1215, 36] width 20 height 20
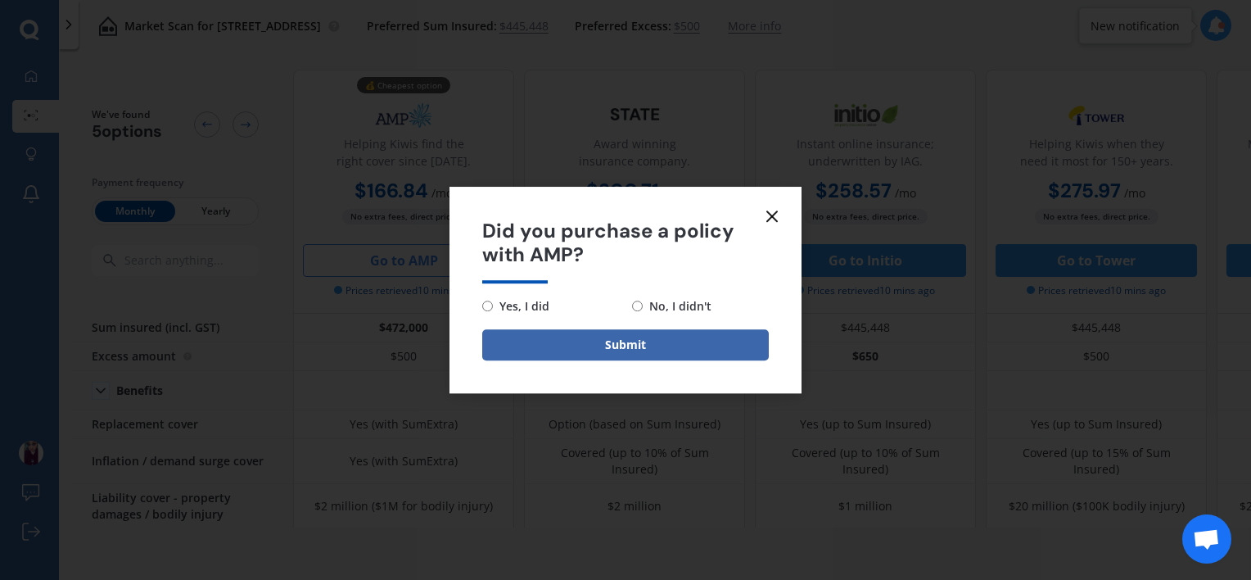
click at [770, 213] on line at bounding box center [772, 216] width 10 height 10
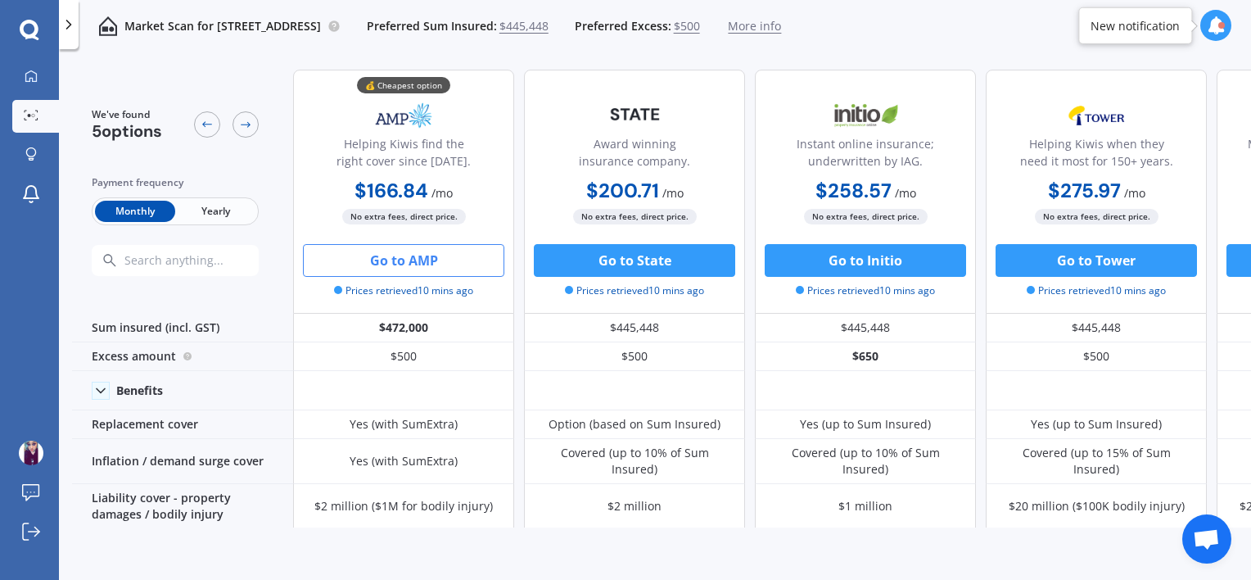
click at [416, 261] on button "Go to AMP" at bounding box center [403, 260] width 201 height 33
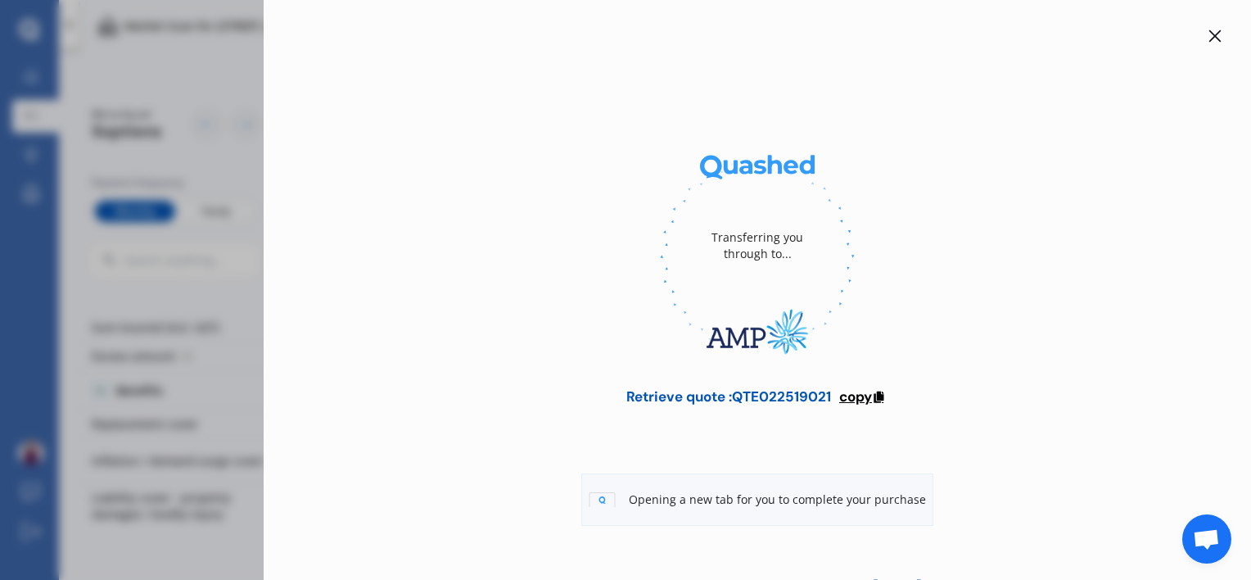
click at [856, 397] on span "copy" at bounding box center [855, 396] width 33 height 18
